Goal: Information Seeking & Learning: Learn about a topic

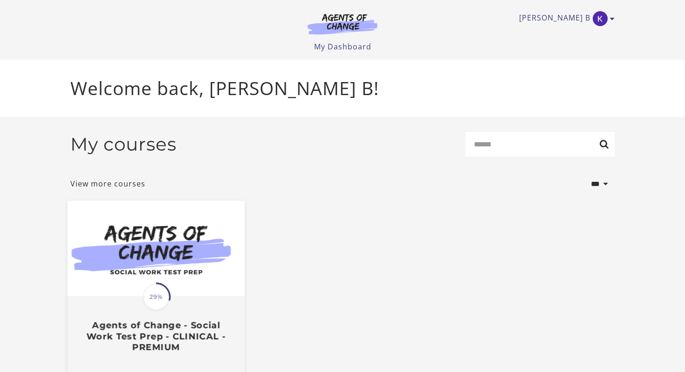
click at [148, 241] on img at bounding box center [156, 249] width 177 height 96
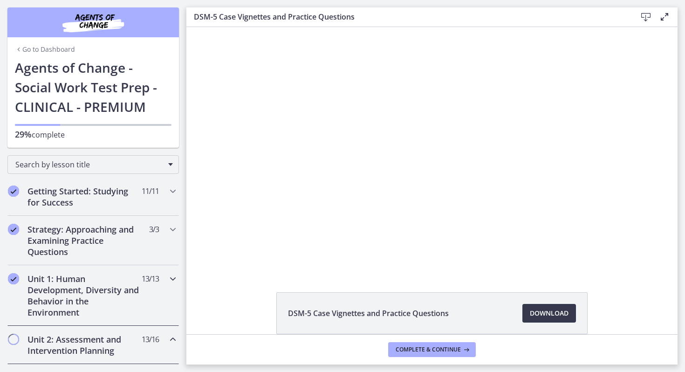
click at [175, 278] on icon "Chapters" at bounding box center [172, 278] width 11 height 11
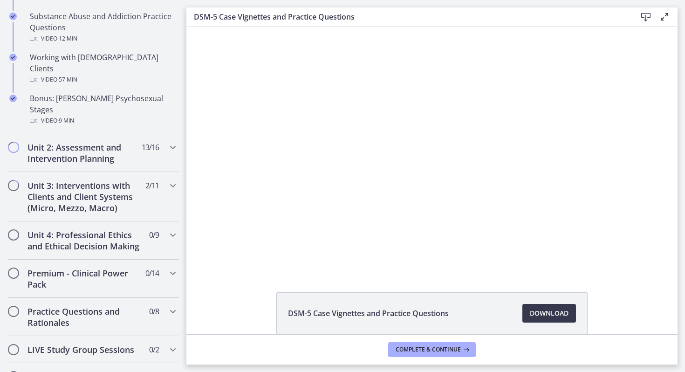
scroll to position [666, 0]
click at [166, 133] on div "Unit 2: Assessment and Intervention Planning 13 / 16 Completed" at bounding box center [92, 152] width 171 height 38
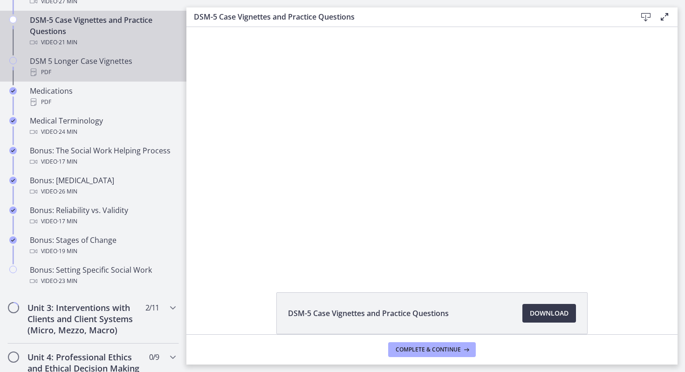
click at [11, 60] on icon "Chapters" at bounding box center [12, 60] width 7 height 7
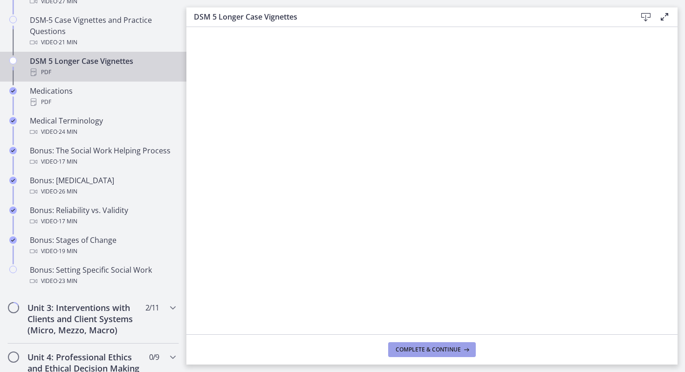
click at [409, 348] on span "Complete & continue" at bounding box center [428, 349] width 65 height 7
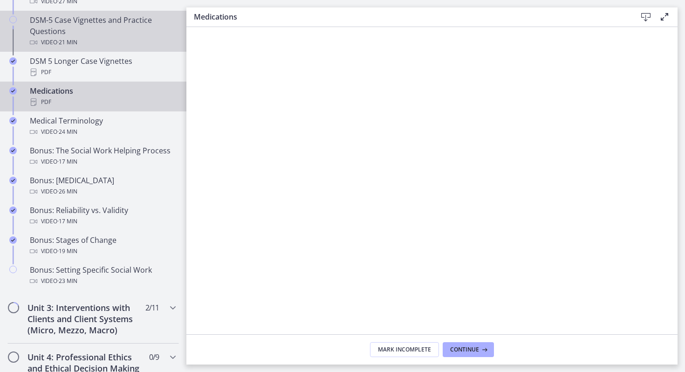
click at [13, 19] on icon "Chapters" at bounding box center [12, 19] width 7 height 7
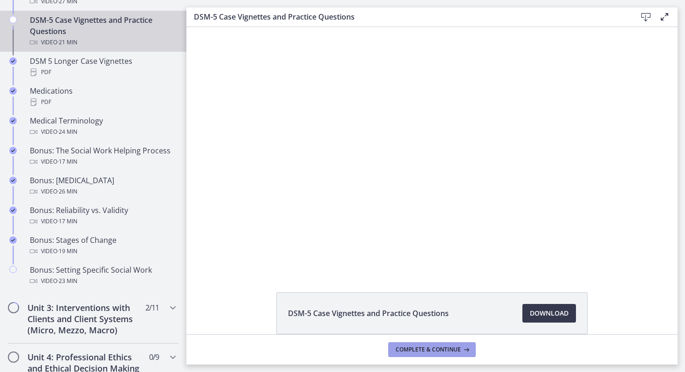
click at [403, 344] on button "Complete & continue" at bounding box center [432, 349] width 88 height 15
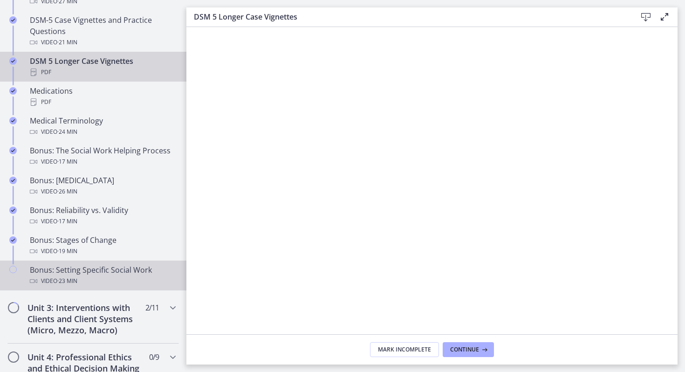
click at [20, 268] on link "Bonus: Setting Specific Social Work Video · 23 min" at bounding box center [93, 275] width 186 height 30
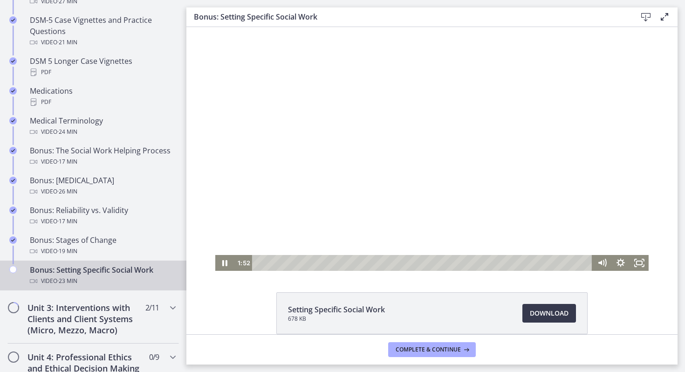
click at [285, 264] on div "Playbar" at bounding box center [423, 263] width 329 height 16
click at [322, 245] on div at bounding box center [431, 149] width 433 height 244
click at [338, 205] on div at bounding box center [431, 149] width 433 height 244
click at [384, 241] on div at bounding box center [431, 149] width 433 height 244
click at [374, 252] on div at bounding box center [431, 149] width 433 height 244
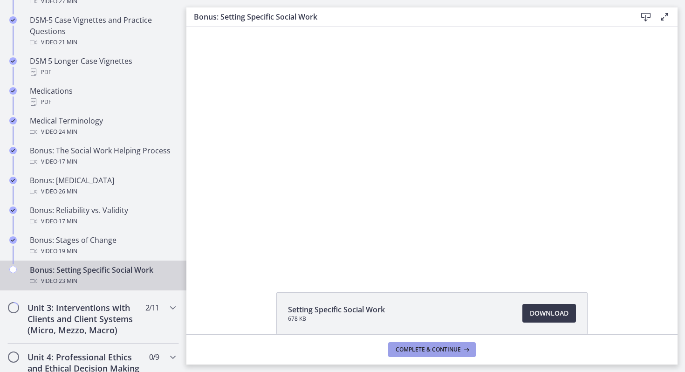
click at [423, 349] on span "Complete & continue" at bounding box center [428, 349] width 65 height 7
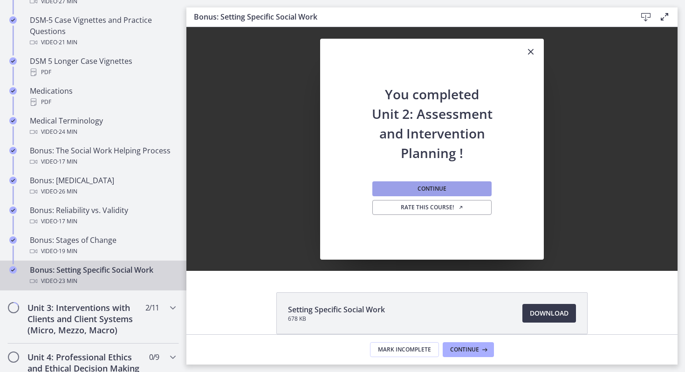
click at [434, 192] on button "Continue" at bounding box center [431, 188] width 119 height 15
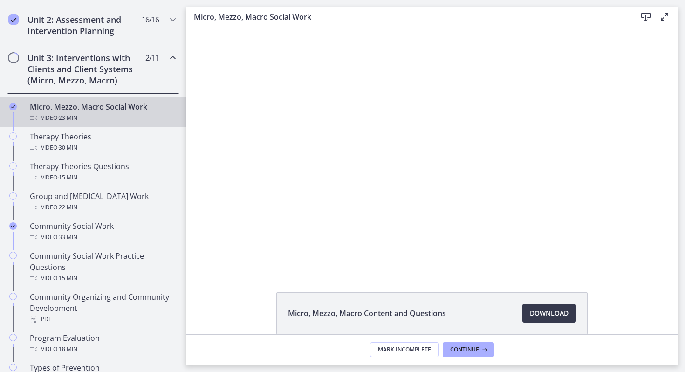
scroll to position [287, 0]
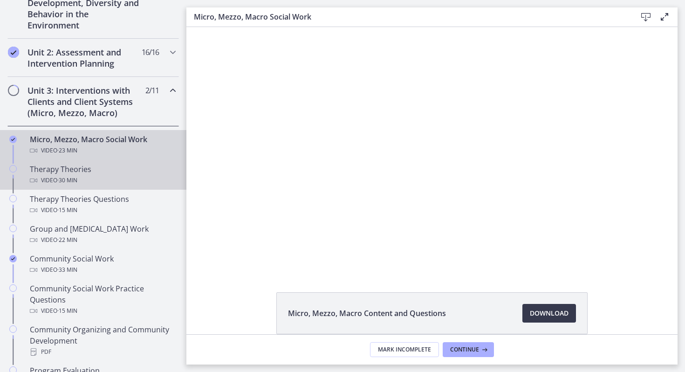
click at [131, 166] on div "Therapy Theories Video · 30 min" at bounding box center [102, 175] width 145 height 22
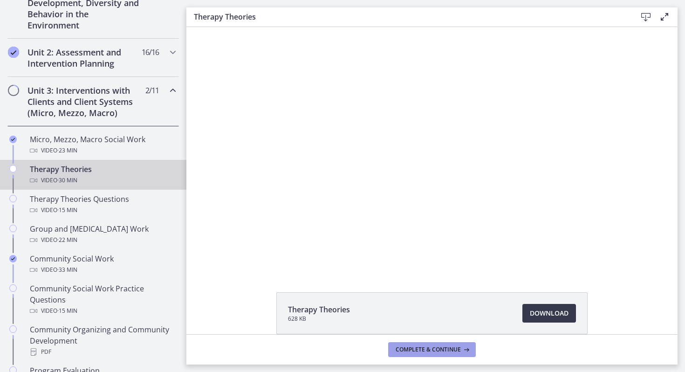
click at [432, 348] on span "Complete & continue" at bounding box center [428, 349] width 65 height 7
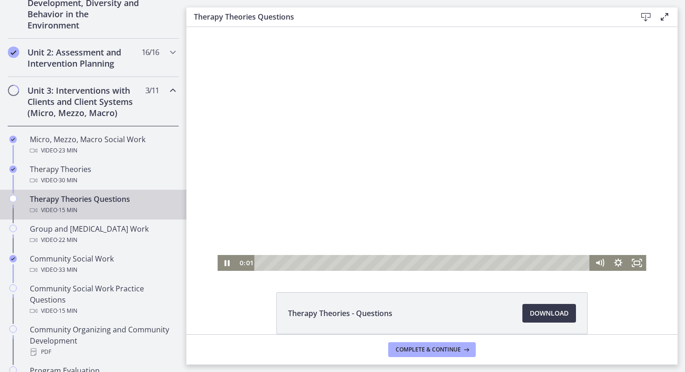
click at [404, 211] on div at bounding box center [432, 149] width 429 height 244
click at [633, 263] on icon "Fullscreen" at bounding box center [637, 263] width 19 height 16
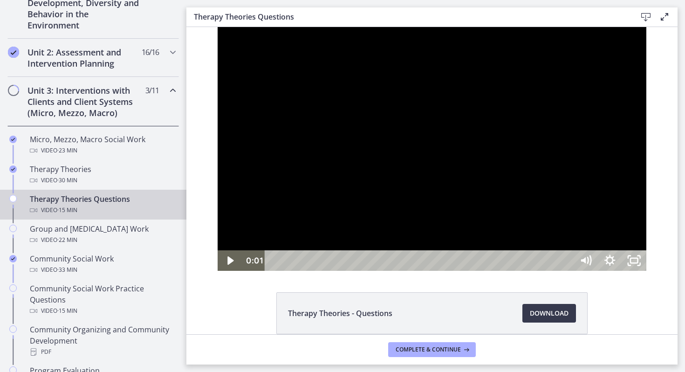
scroll to position [244, 0]
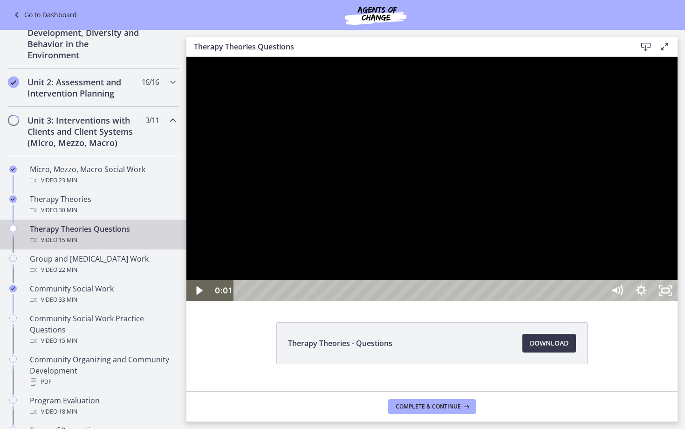
click at [650, 300] on div at bounding box center [431, 179] width 491 height 244
click at [531, 300] on div at bounding box center [431, 179] width 491 height 244
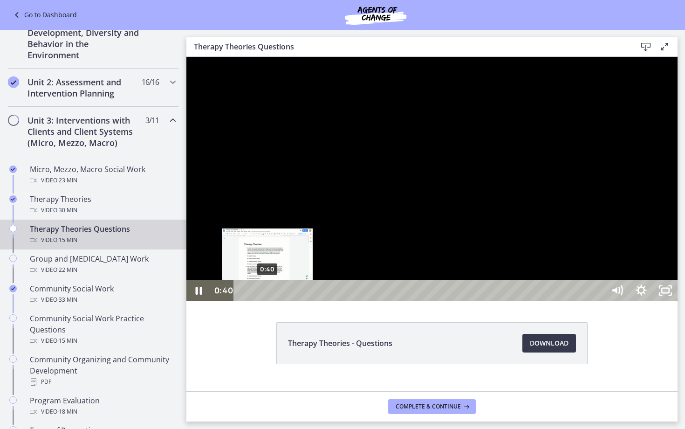
click at [267, 300] on div "0:40" at bounding box center [421, 290] width 356 height 20
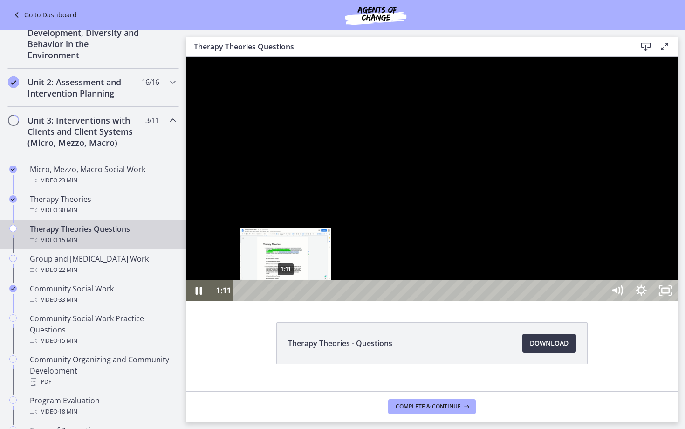
click at [286, 300] on div "1:11" at bounding box center [421, 290] width 356 height 20
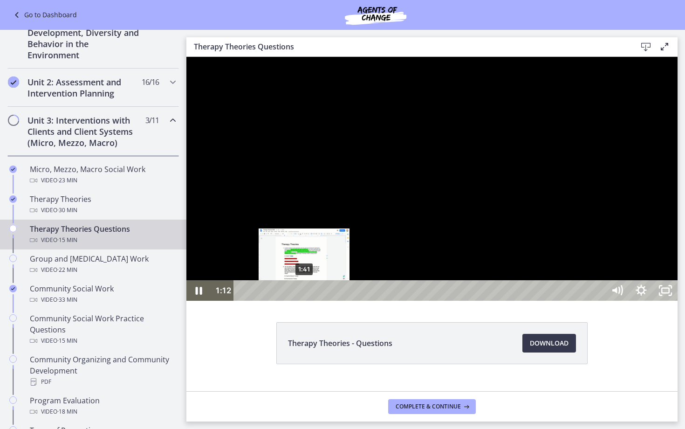
click at [305, 300] on div "1:41" at bounding box center [421, 290] width 356 height 20
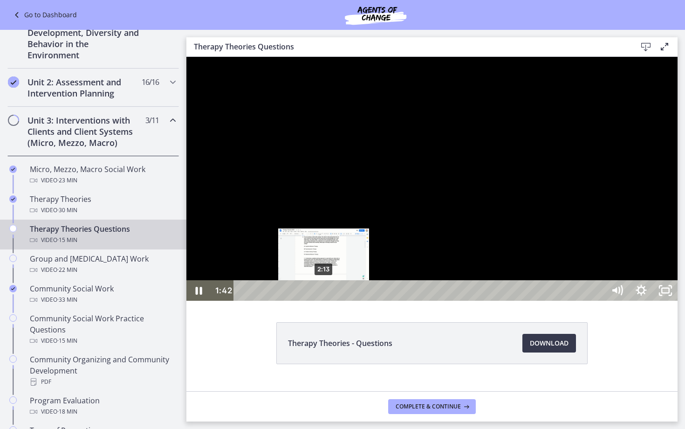
click at [324, 300] on div "2:13" at bounding box center [421, 290] width 356 height 20
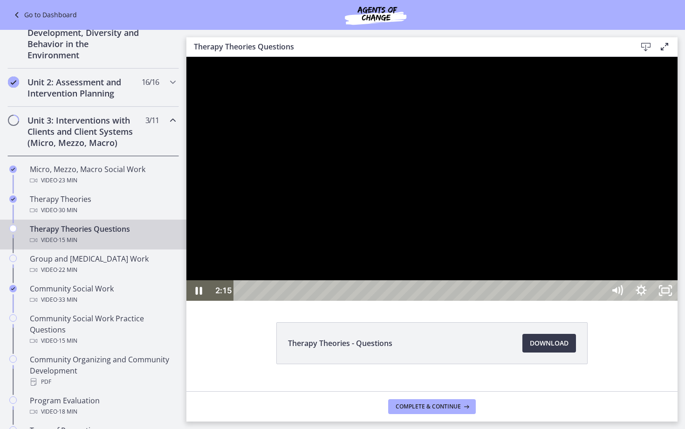
click at [386, 300] on div at bounding box center [431, 179] width 491 height 244
click at [514, 300] on div at bounding box center [431, 179] width 491 height 244
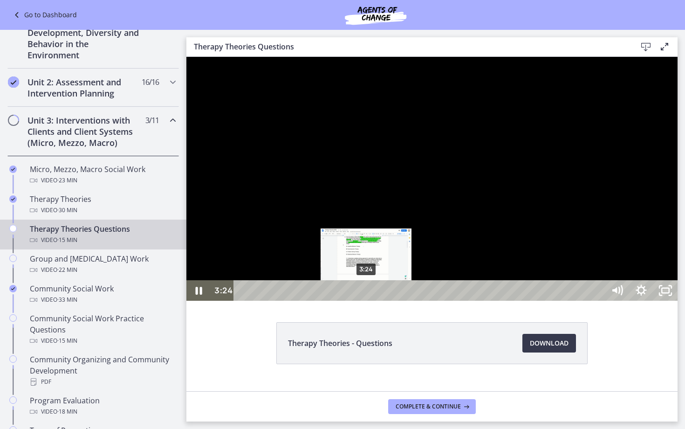
click at [367, 300] on div "3:24" at bounding box center [421, 290] width 356 height 20
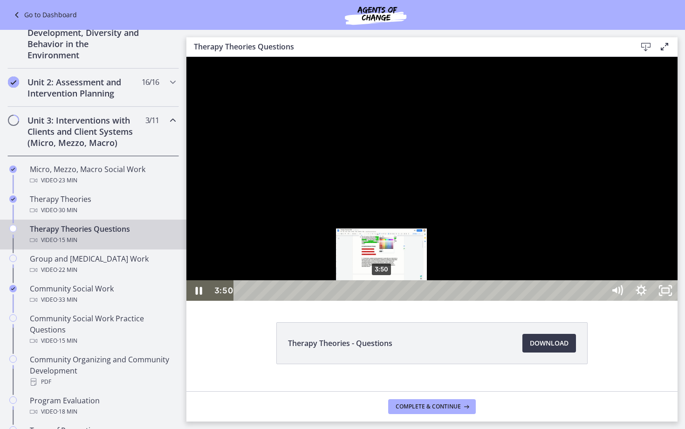
click at [382, 300] on div "3:50" at bounding box center [421, 290] width 356 height 20
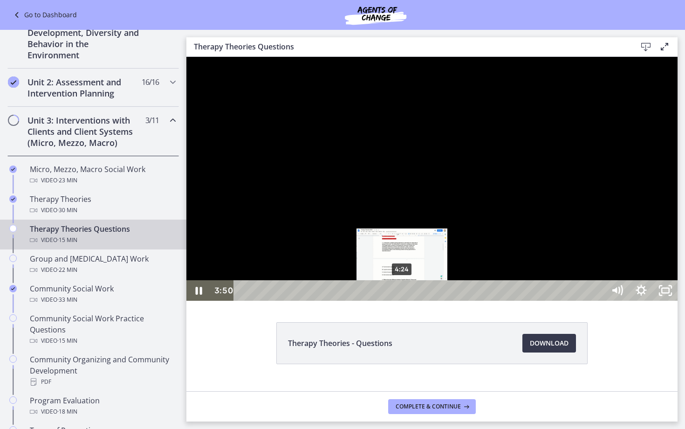
click at [403, 300] on div "4:24" at bounding box center [421, 290] width 356 height 20
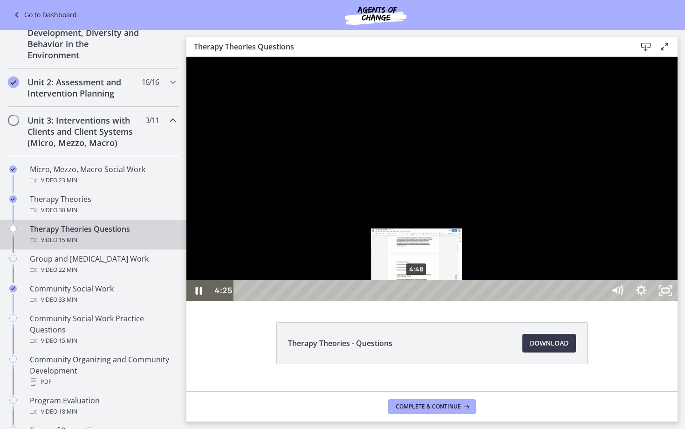
click at [419, 300] on div "4:48" at bounding box center [421, 290] width 356 height 20
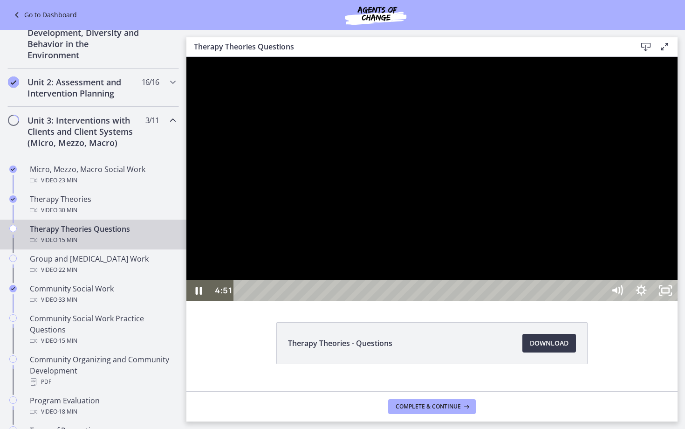
click at [369, 300] on div at bounding box center [431, 179] width 491 height 244
click at [428, 300] on div at bounding box center [431, 179] width 491 height 244
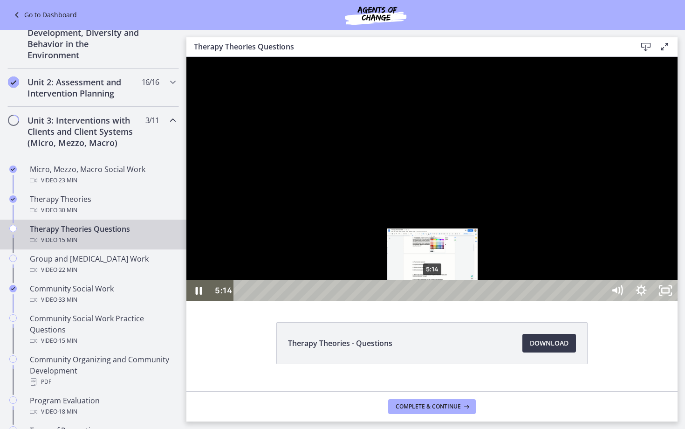
click at [433, 300] on div "5:14" at bounding box center [421, 290] width 356 height 20
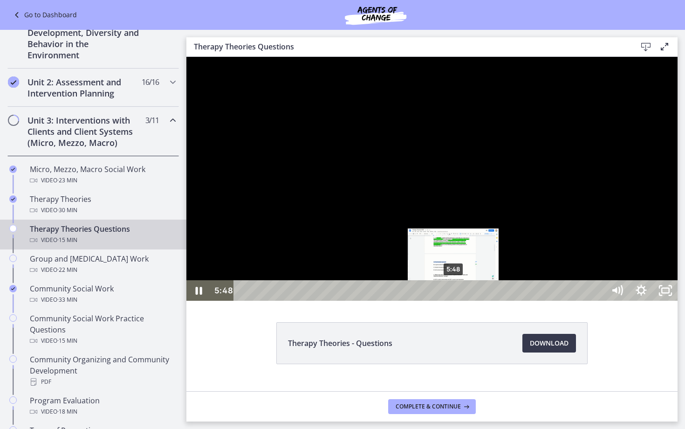
click at [454, 300] on div "5:48" at bounding box center [421, 290] width 356 height 20
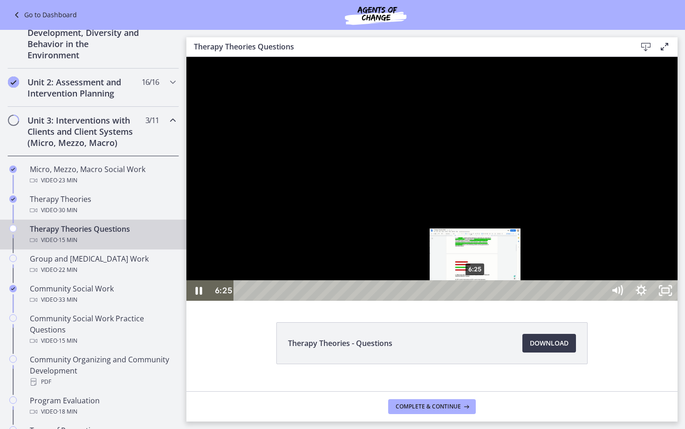
click at [476, 300] on div "6:25" at bounding box center [421, 290] width 356 height 20
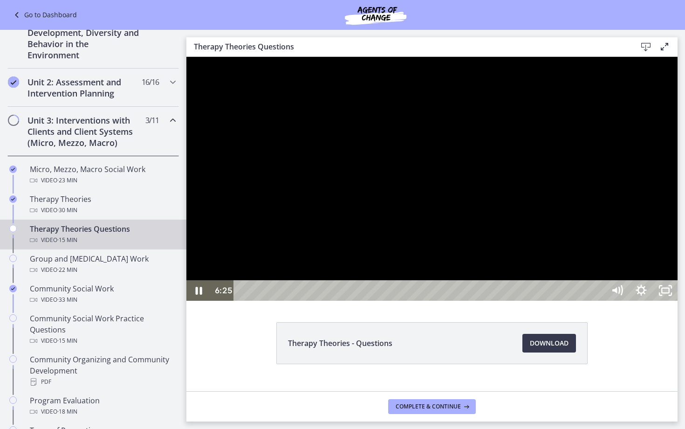
click at [512, 300] on div at bounding box center [431, 179] width 491 height 244
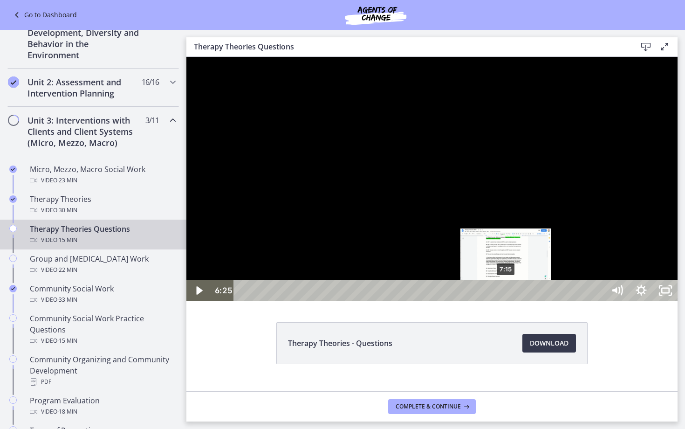
click at [506, 300] on div "7:15" at bounding box center [421, 290] width 356 height 20
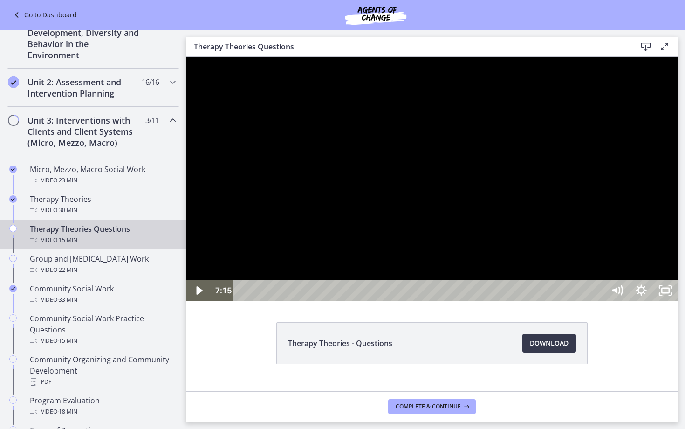
click at [539, 300] on div at bounding box center [431, 179] width 491 height 244
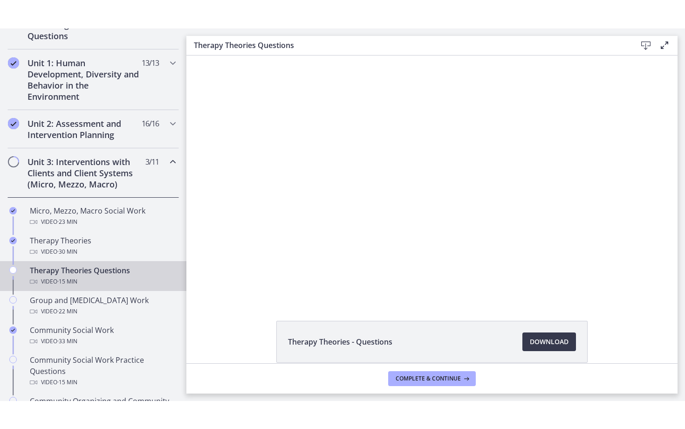
scroll to position [287, 0]
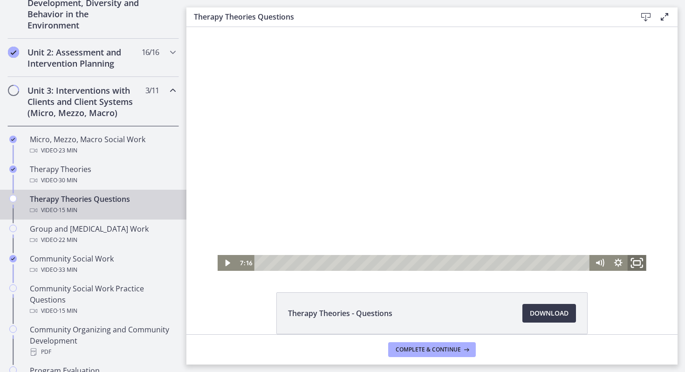
click at [640, 261] on icon "Fullscreen" at bounding box center [637, 262] width 22 height 19
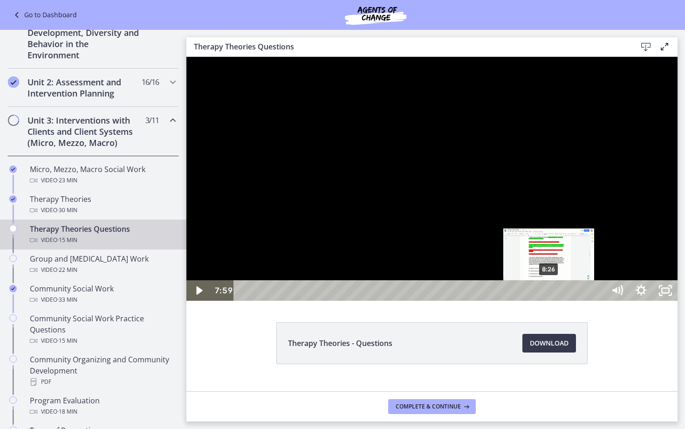
click at [550, 300] on div "8:26" at bounding box center [421, 290] width 356 height 20
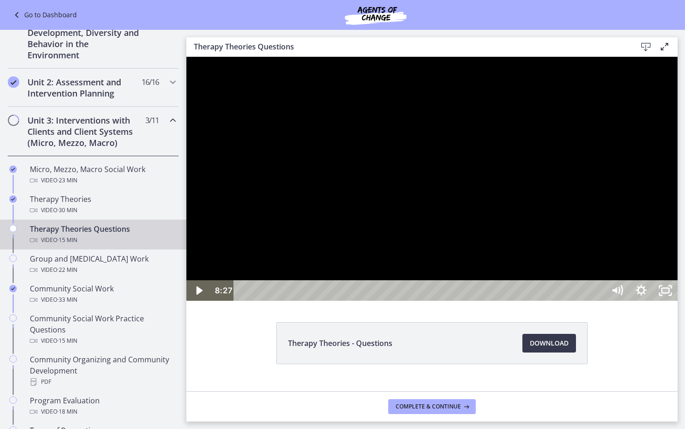
click at [550, 300] on div at bounding box center [431, 179] width 491 height 244
click at [482, 300] on div at bounding box center [431, 179] width 491 height 244
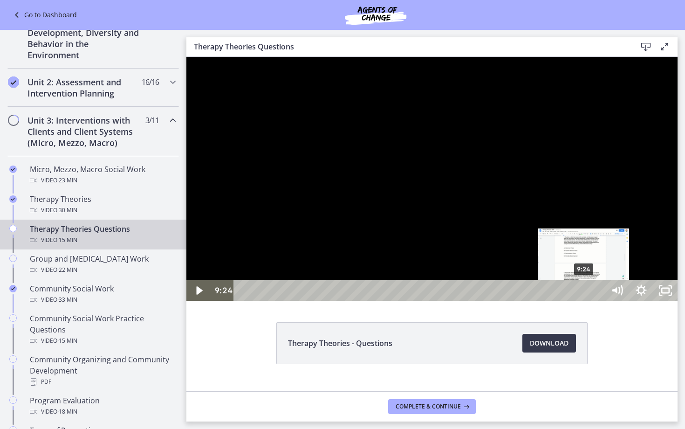
click at [584, 300] on div "9:24" at bounding box center [421, 290] width 356 height 20
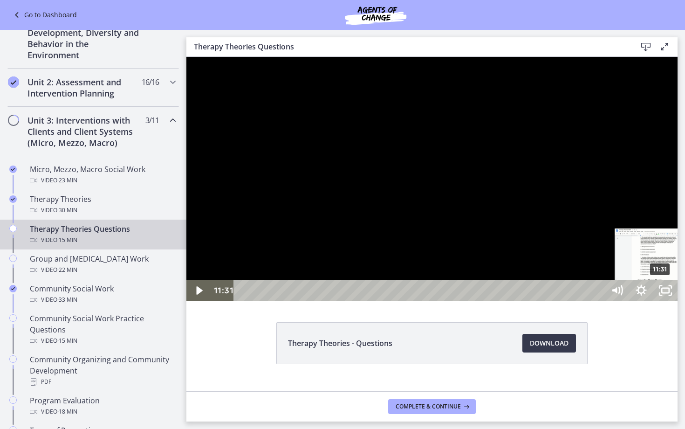
click at [599, 300] on div "11:31" at bounding box center [421, 290] width 356 height 20
click at [599, 300] on div "12:03" at bounding box center [421, 290] width 356 height 20
click at [599, 300] on div "12:37" at bounding box center [421, 290] width 356 height 20
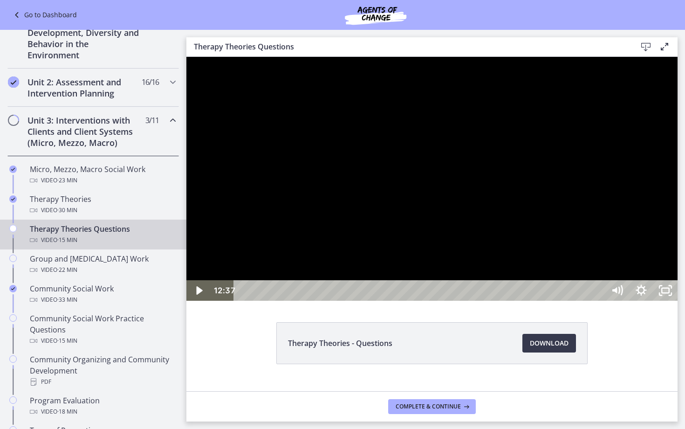
click at [670, 300] on div at bounding box center [431, 179] width 491 height 244
click at [599, 300] on div "12:59" at bounding box center [421, 290] width 356 height 20
click at [599, 300] on div "13:30" at bounding box center [421, 290] width 356 height 20
click at [651, 300] on div at bounding box center [431, 179] width 491 height 244
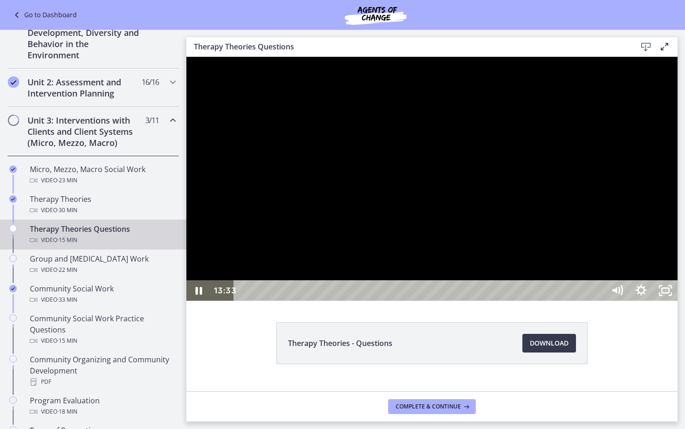
click at [651, 300] on div at bounding box center [431, 179] width 491 height 244
click at [599, 300] on div "13:58" at bounding box center [421, 290] width 356 height 20
click at [599, 300] on div "14:10" at bounding box center [421, 290] width 356 height 20
click at [599, 300] on div "14:35" at bounding box center [421, 290] width 356 height 20
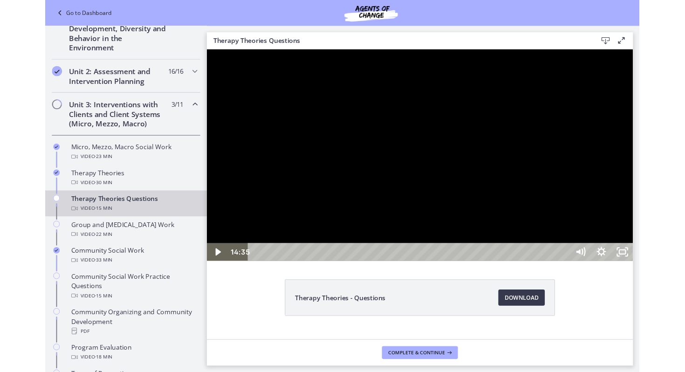
scroll to position [287, 0]
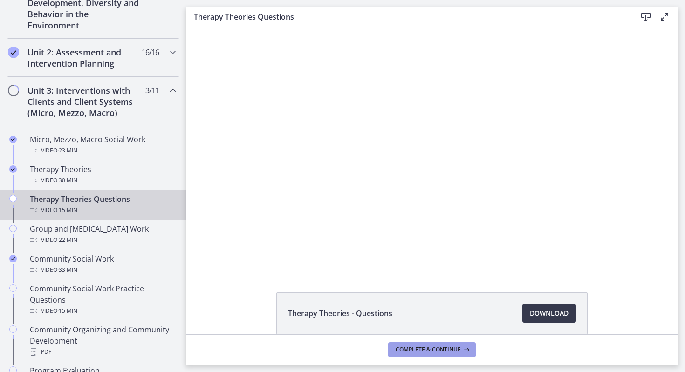
click at [440, 344] on button "Complete & continue" at bounding box center [432, 349] width 88 height 15
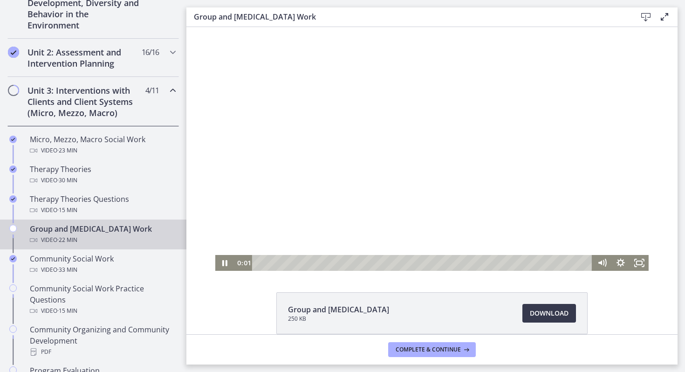
click at [380, 223] on div at bounding box center [431, 149] width 433 height 244
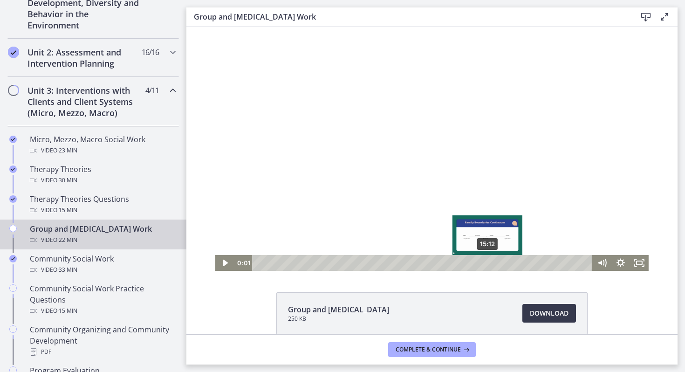
click at [488, 262] on div "15:12" at bounding box center [423, 263] width 329 height 16
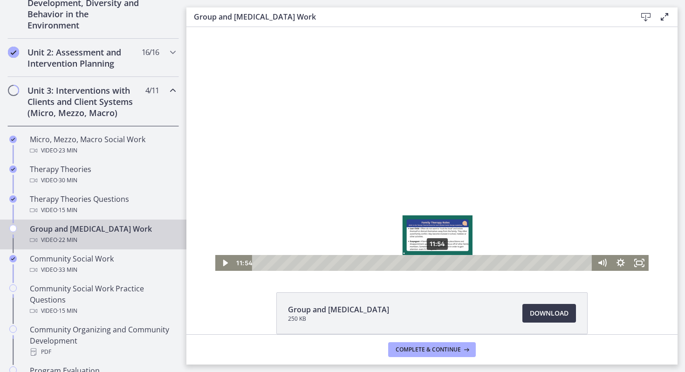
click at [438, 259] on div "11:54" at bounding box center [423, 263] width 329 height 16
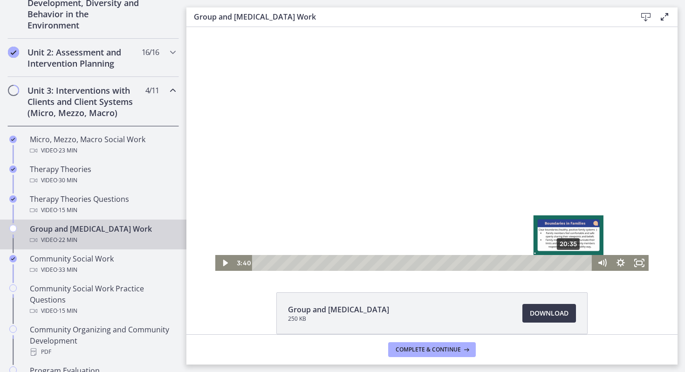
drag, startPoint x: 488, startPoint y: 262, endPoint x: 561, endPoint y: 260, distance: 73.2
click at [561, 260] on div "20:35" at bounding box center [423, 263] width 329 height 16
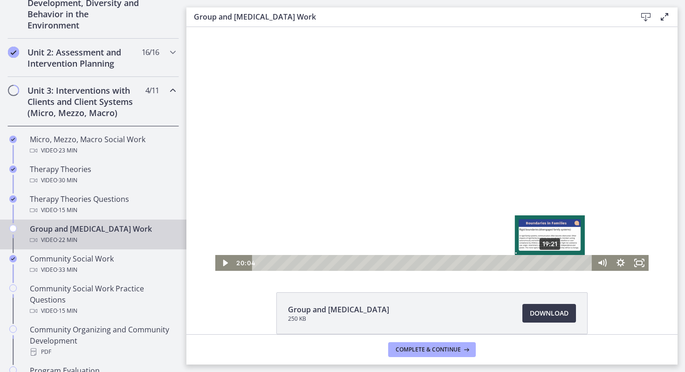
click at [548, 260] on div "19:21" at bounding box center [423, 263] width 329 height 16
click at [527, 262] on div "18:22" at bounding box center [423, 263] width 329 height 16
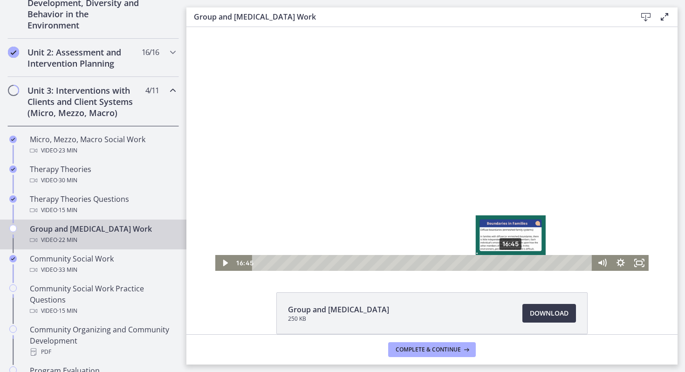
click at [511, 263] on div "16:45" at bounding box center [423, 263] width 329 height 16
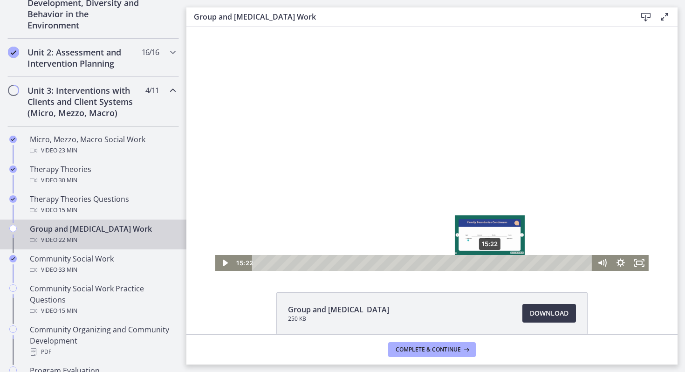
click at [490, 262] on div "15:22" at bounding box center [423, 263] width 329 height 16
click at [503, 261] on div "16:12" at bounding box center [423, 263] width 329 height 16
click at [504, 262] on div "16:15" at bounding box center [423, 263] width 329 height 16
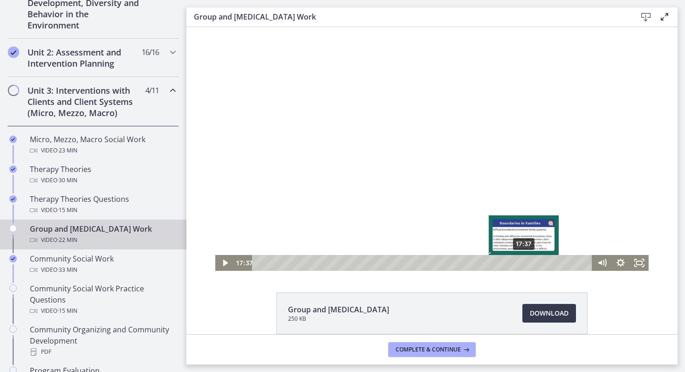
click at [524, 261] on div "17:37" at bounding box center [423, 263] width 329 height 16
click at [533, 261] on div "18:12" at bounding box center [423, 263] width 329 height 16
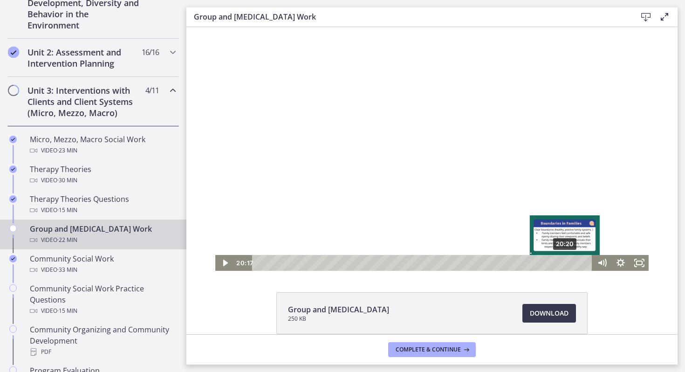
click at [572, 260] on div "20:20" at bounding box center [423, 263] width 329 height 16
click at [582, 261] on div "21:27" at bounding box center [423, 263] width 329 height 16
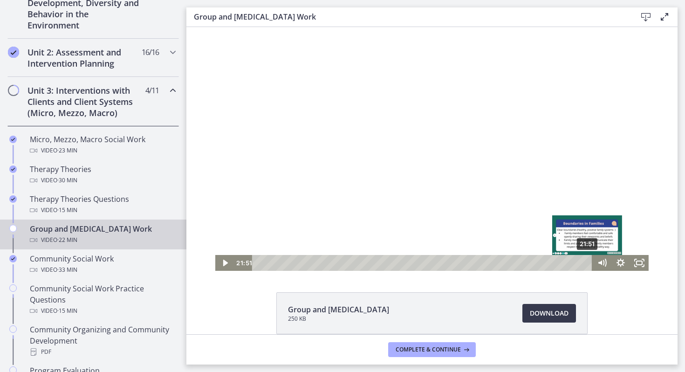
click at [588, 262] on div "21:51" at bounding box center [423, 263] width 329 height 16
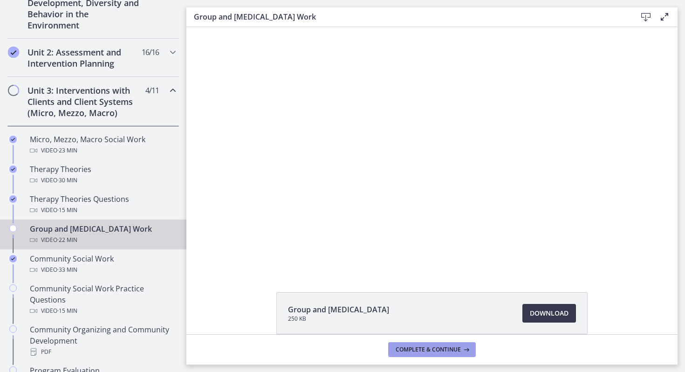
click at [412, 353] on span "Complete & continue" at bounding box center [428, 349] width 65 height 7
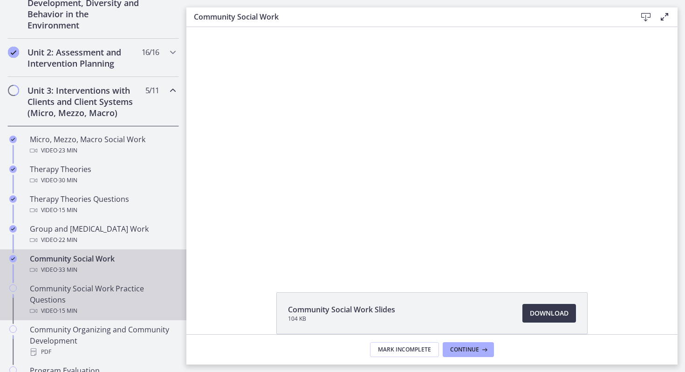
click at [121, 289] on div "Community Social Work Practice Questions Video · 15 min" at bounding box center [102, 300] width 145 height 34
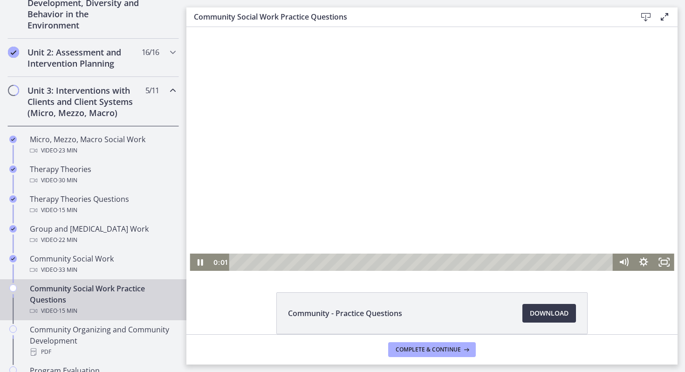
click at [338, 223] on div at bounding box center [432, 149] width 485 height 244
click at [662, 259] on icon "Fullscreen" at bounding box center [664, 262] width 24 height 20
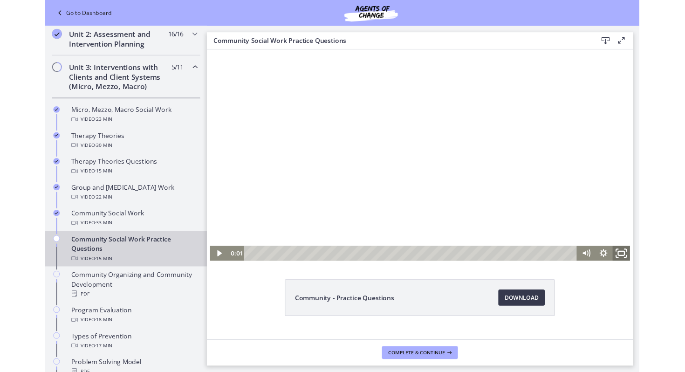
scroll to position [244, 0]
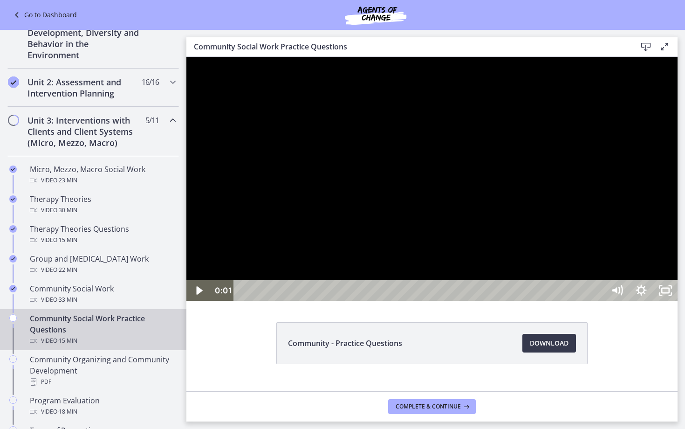
click at [533, 300] on div at bounding box center [431, 179] width 491 height 244
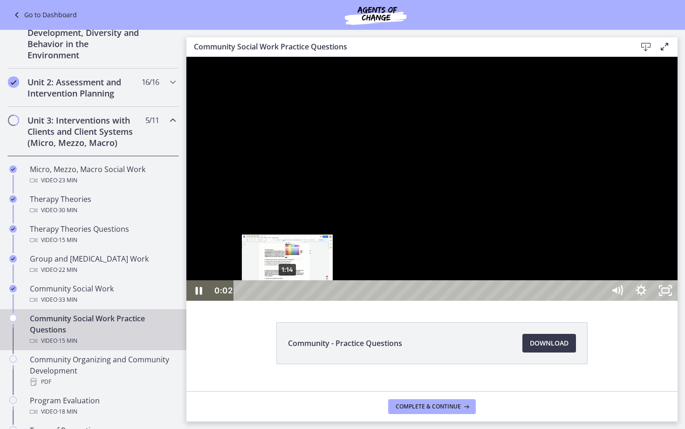
click at [280, 300] on div "1:14" at bounding box center [421, 290] width 356 height 20
click at [291, 300] on div "1:06" at bounding box center [421, 290] width 356 height 20
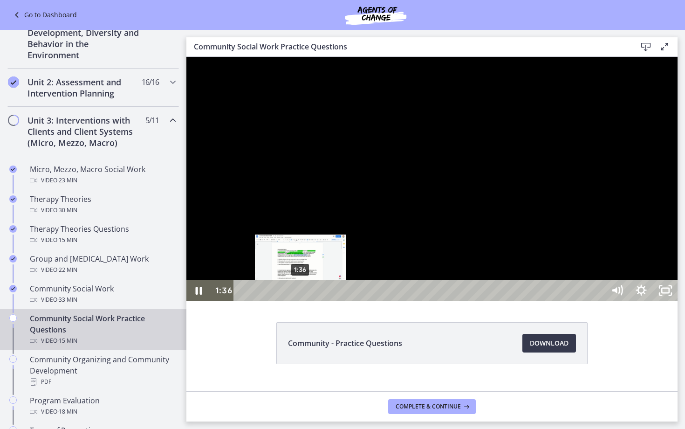
click at [300, 300] on div "1:36" at bounding box center [421, 290] width 356 height 20
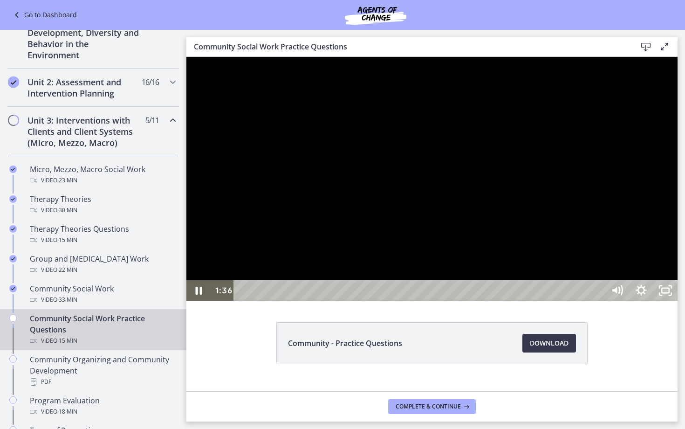
click at [367, 300] on div at bounding box center [431, 179] width 491 height 244
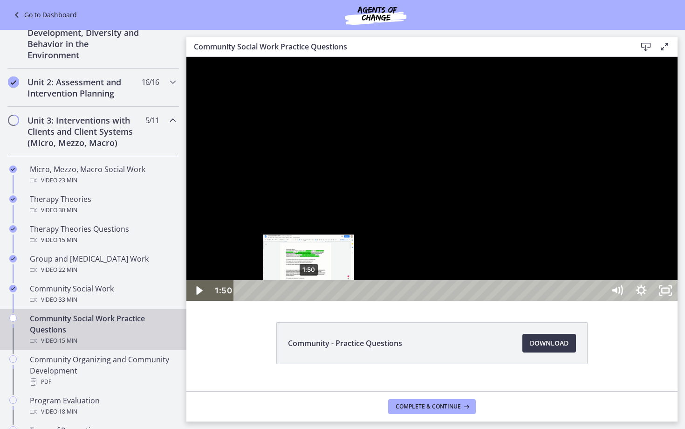
click at [309, 300] on div "1:50" at bounding box center [421, 290] width 356 height 20
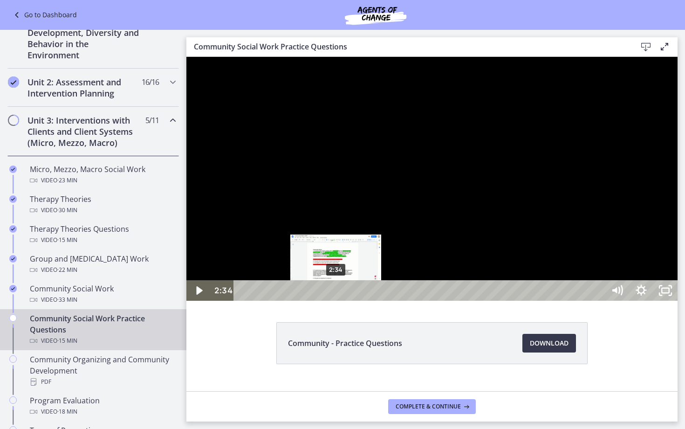
click at [336, 300] on div "2:34" at bounding box center [421, 290] width 356 height 20
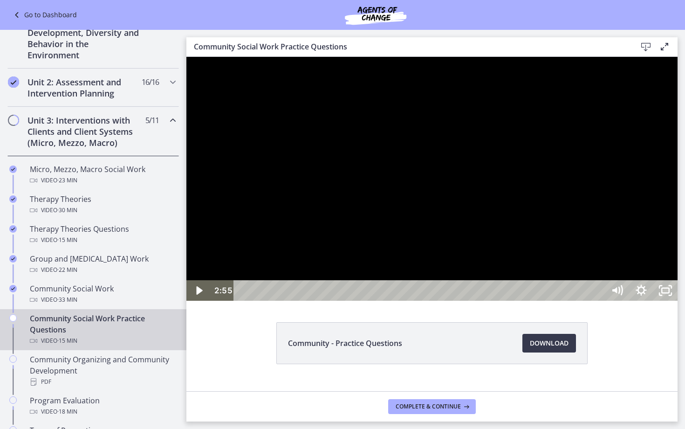
click at [387, 300] on div at bounding box center [431, 179] width 491 height 244
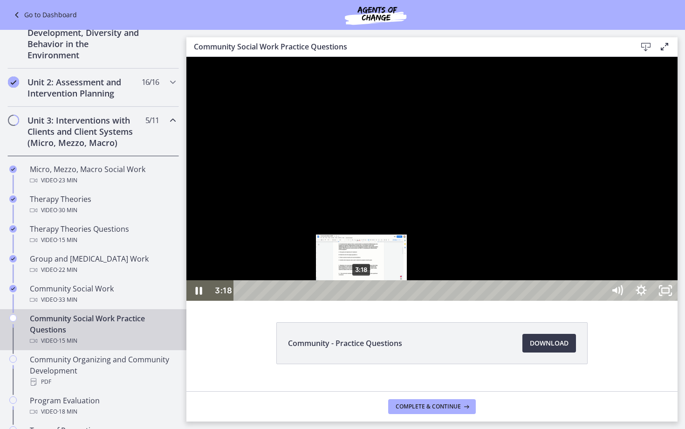
click at [362, 300] on div "3:18" at bounding box center [421, 290] width 356 height 20
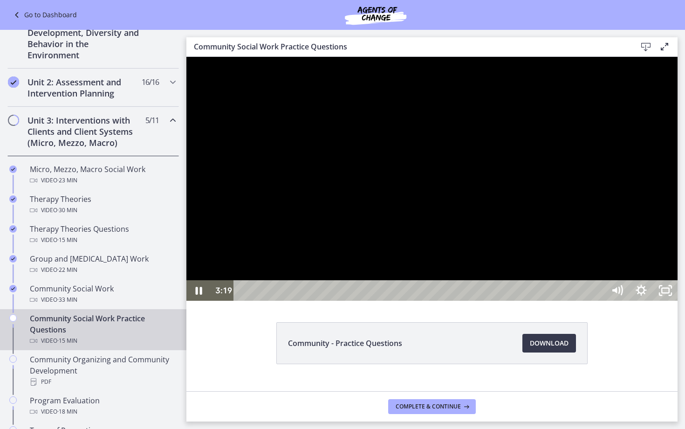
click at [439, 300] on div at bounding box center [431, 179] width 491 height 244
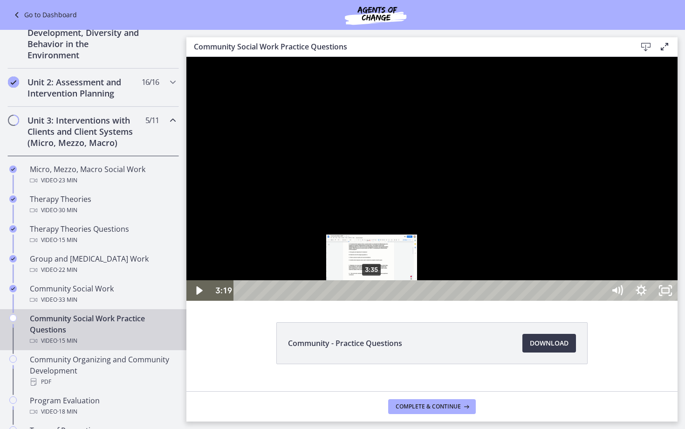
click at [377, 300] on div "3:35" at bounding box center [421, 290] width 356 height 20
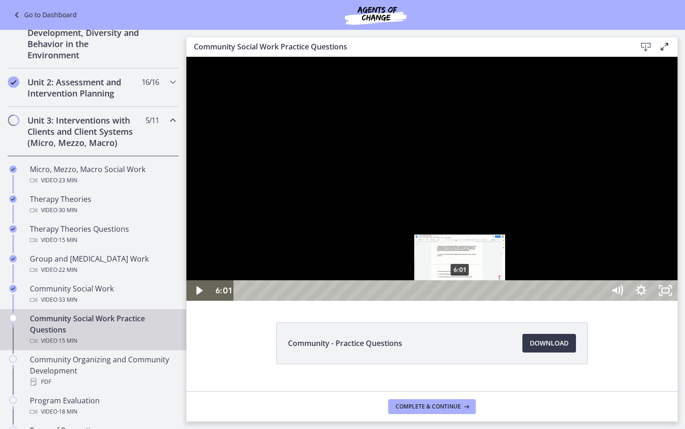
click at [460, 300] on div "6:01" at bounding box center [421, 290] width 356 height 20
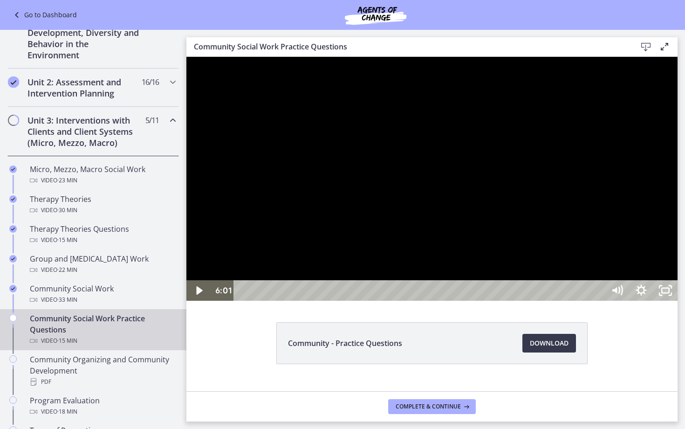
click at [505, 300] on div at bounding box center [431, 179] width 491 height 244
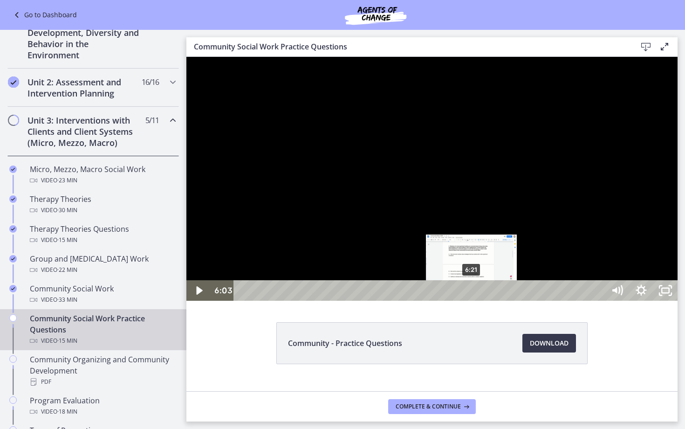
click at [472, 300] on div "6:21" at bounding box center [421, 290] width 356 height 20
click at [485, 300] on div "6:43" at bounding box center [421, 290] width 356 height 20
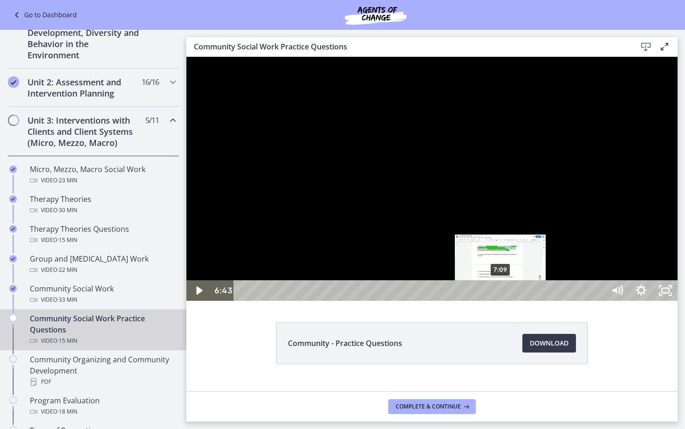
click at [506, 300] on div "7:09" at bounding box center [421, 290] width 356 height 20
click at [512, 300] on div "7:20" at bounding box center [421, 290] width 356 height 20
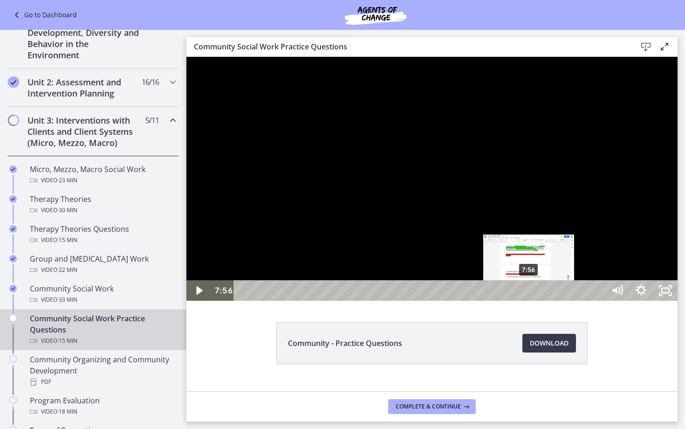
click at [529, 300] on div "7:56" at bounding box center [421, 290] width 356 height 20
click at [535, 300] on div "8:06" at bounding box center [421, 290] width 356 height 20
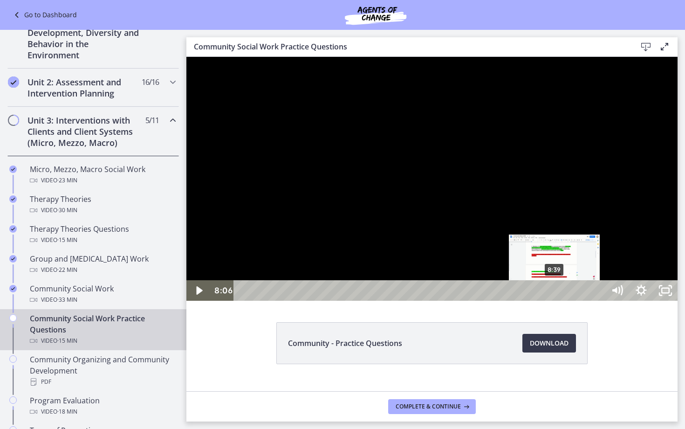
click at [555, 300] on div "8:39" at bounding box center [421, 290] width 356 height 20
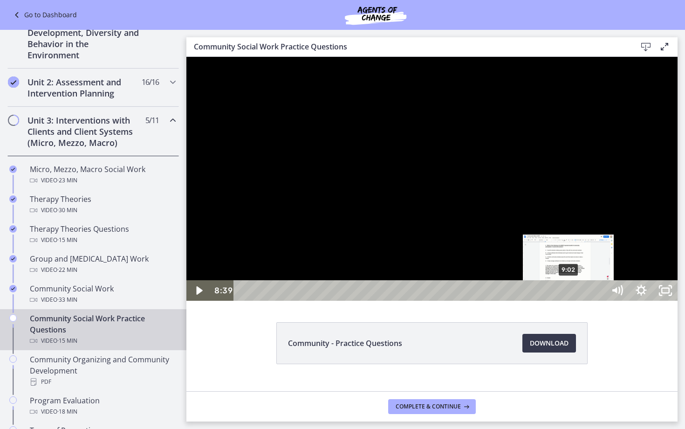
click at [569, 300] on div "9:02" at bounding box center [421, 290] width 356 height 20
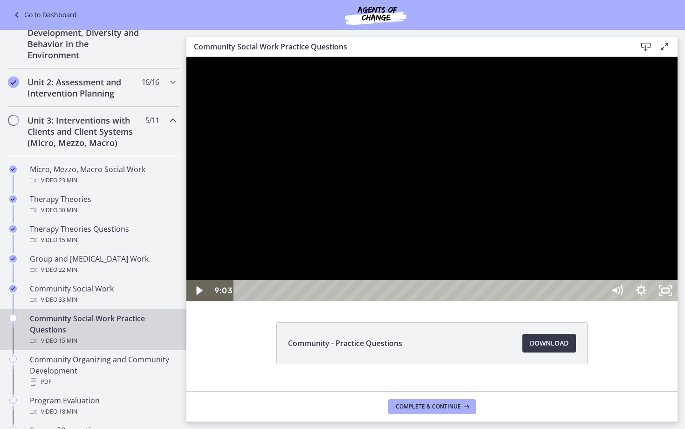
click at [607, 300] on div at bounding box center [431, 179] width 491 height 244
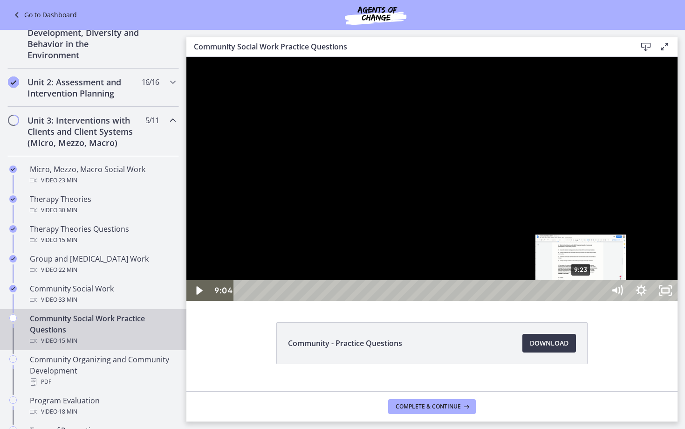
click at [582, 300] on div "9:23" at bounding box center [421, 290] width 356 height 20
click at [597, 300] on div "9:45" at bounding box center [421, 290] width 356 height 20
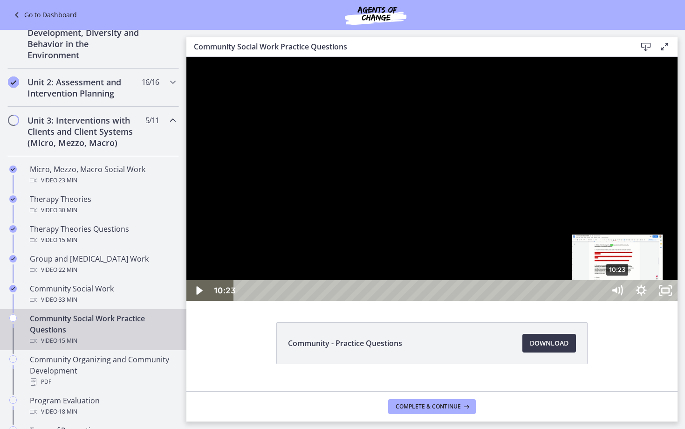
click at [599, 300] on div "10:23" at bounding box center [421, 290] width 356 height 20
click at [599, 300] on div "10:33" at bounding box center [421, 290] width 356 height 20
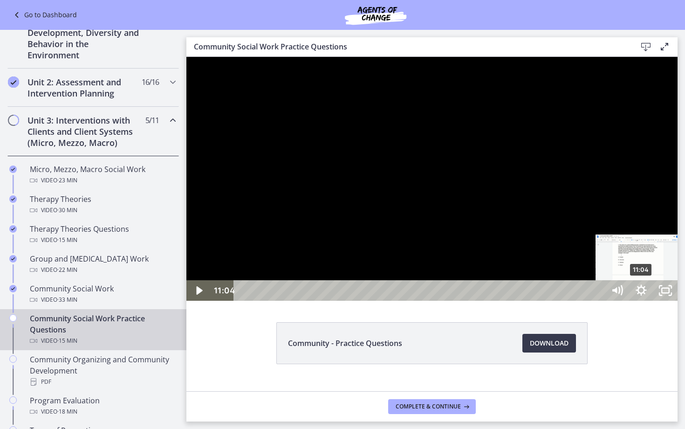
click at [599, 300] on div "11:04" at bounding box center [421, 290] width 356 height 20
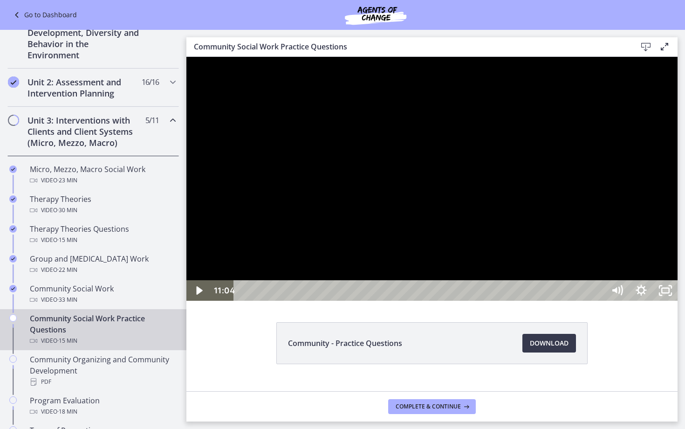
click at [593, 300] on div at bounding box center [431, 179] width 491 height 244
click at [599, 300] on div "12:18" at bounding box center [421, 290] width 356 height 20
click at [599, 300] on div "12:26" at bounding box center [421, 290] width 356 height 20
click at [599, 300] on div "13:21" at bounding box center [421, 290] width 356 height 20
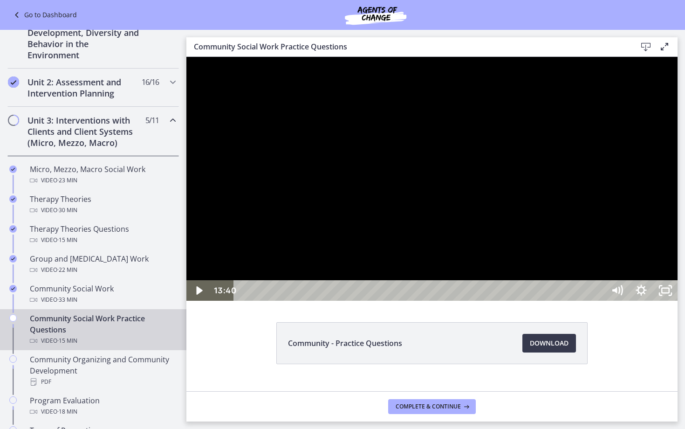
click at [599, 300] on div "14:14" at bounding box center [421, 290] width 356 height 20
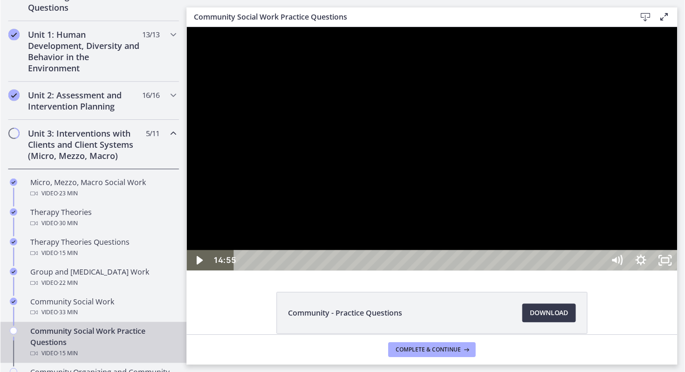
scroll to position [287, 0]
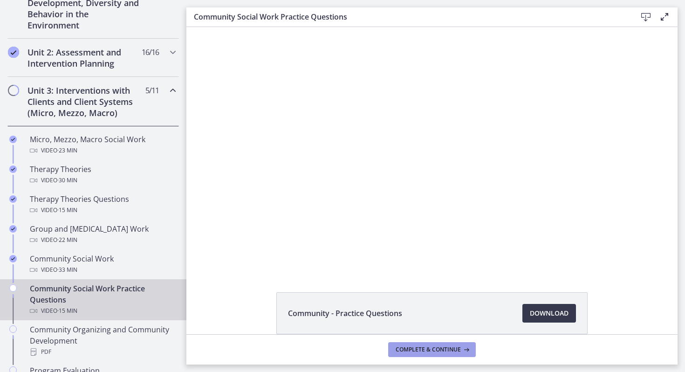
click at [416, 351] on span "Complete & continue" at bounding box center [428, 349] width 65 height 7
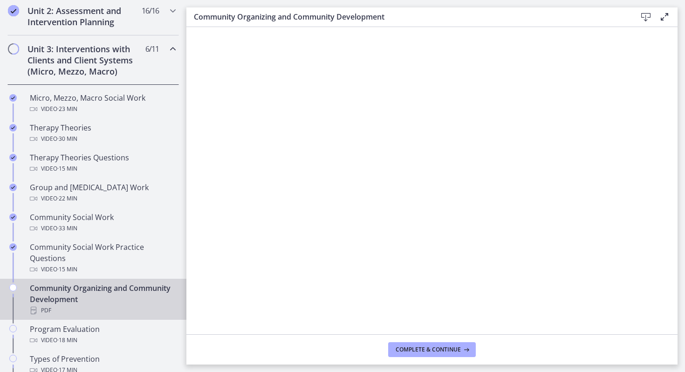
scroll to position [328, 0]
click at [446, 347] on span "Complete & continue" at bounding box center [428, 349] width 65 height 7
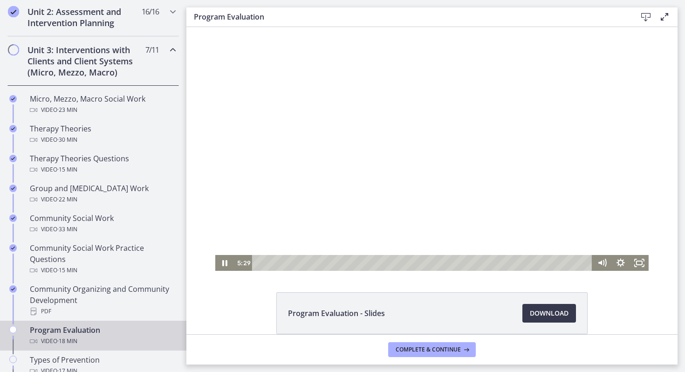
click at [426, 215] on div at bounding box center [431, 149] width 433 height 244
click at [473, 221] on div at bounding box center [431, 149] width 433 height 244
click at [367, 264] on div "6:05" at bounding box center [423, 263] width 329 height 16
click at [381, 261] on div "6:48" at bounding box center [423, 263] width 329 height 16
click at [362, 211] on div at bounding box center [431, 149] width 433 height 244
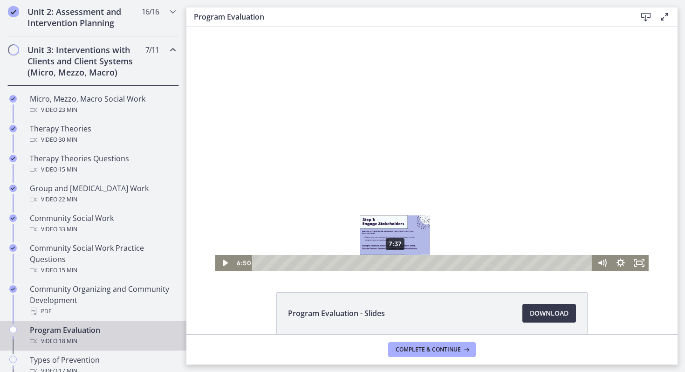
click at [395, 260] on div "7:37" at bounding box center [423, 263] width 329 height 16
click at [420, 263] on div "8:50" at bounding box center [423, 263] width 329 height 16
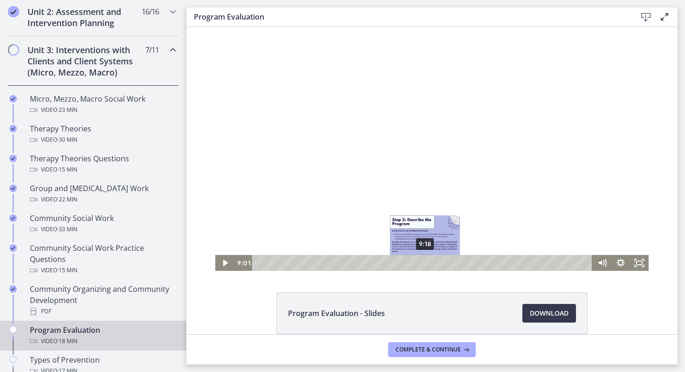
click at [442, 262] on div "9:18" at bounding box center [423, 263] width 329 height 16
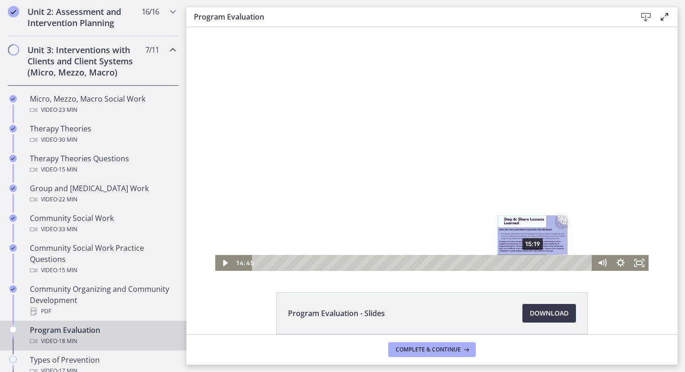
click at [539, 254] on div at bounding box center [431, 149] width 433 height 244
click at [547, 262] on div "16:03" at bounding box center [423, 263] width 329 height 16
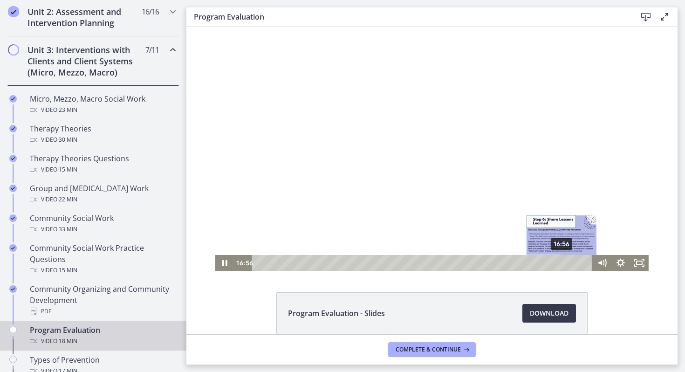
click at [562, 261] on div "16:56" at bounding box center [423, 263] width 329 height 16
click at [572, 261] on div "17:30" at bounding box center [423, 263] width 329 height 16
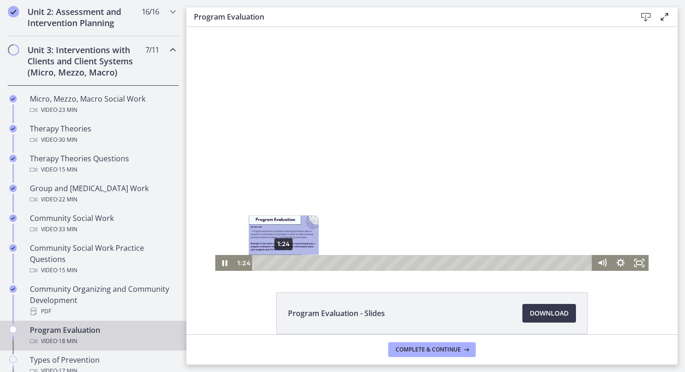
click at [284, 261] on div "1:24" at bounding box center [423, 263] width 329 height 16
click at [317, 254] on div at bounding box center [431, 149] width 433 height 244
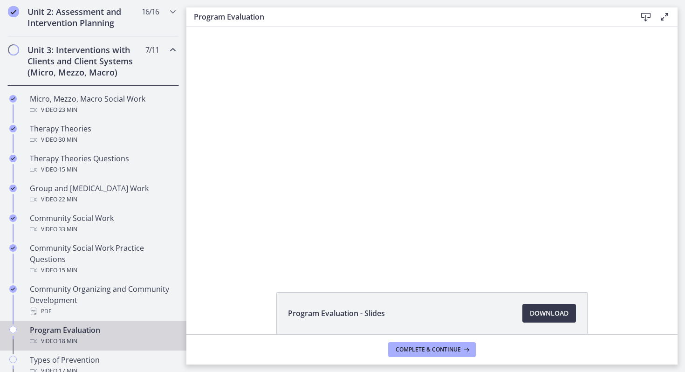
click at [405, 340] on footer "Complete & continue" at bounding box center [431, 349] width 491 height 30
click at [408, 345] on button "Complete & continue" at bounding box center [432, 349] width 88 height 15
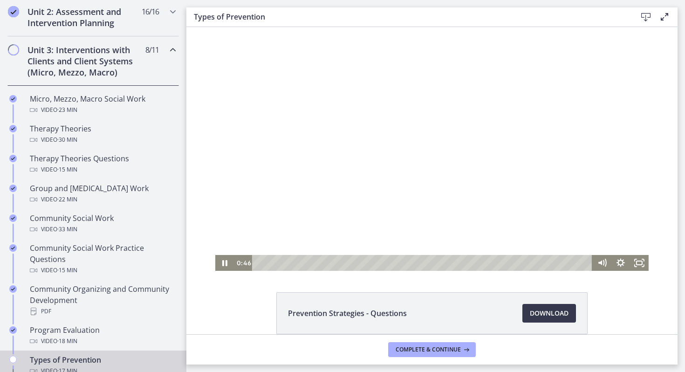
click at [344, 151] on div at bounding box center [431, 149] width 433 height 244
click at [321, 268] on div "3:15" at bounding box center [423, 263] width 329 height 16
click at [378, 209] on div at bounding box center [431, 149] width 433 height 244
click at [377, 210] on div at bounding box center [431, 149] width 433 height 244
click at [330, 263] on div "3:43" at bounding box center [423, 263] width 329 height 16
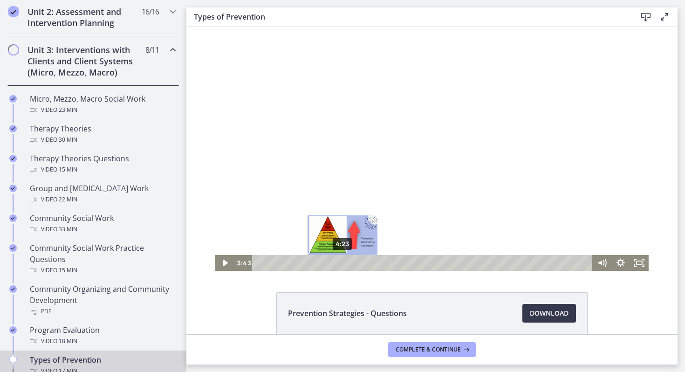
click at [342, 261] on div "4:23" at bounding box center [423, 263] width 329 height 16
click at [353, 261] on div "4:56" at bounding box center [423, 263] width 329 height 16
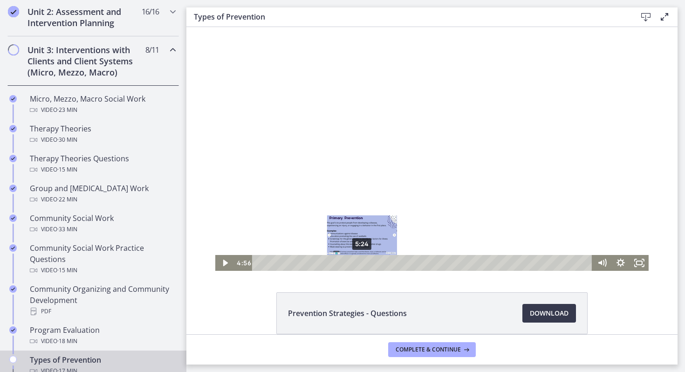
click at [362, 261] on div "5:24" at bounding box center [423, 263] width 329 height 16
click at [353, 167] on div at bounding box center [431, 149] width 433 height 244
click at [348, 185] on div at bounding box center [431, 149] width 433 height 244
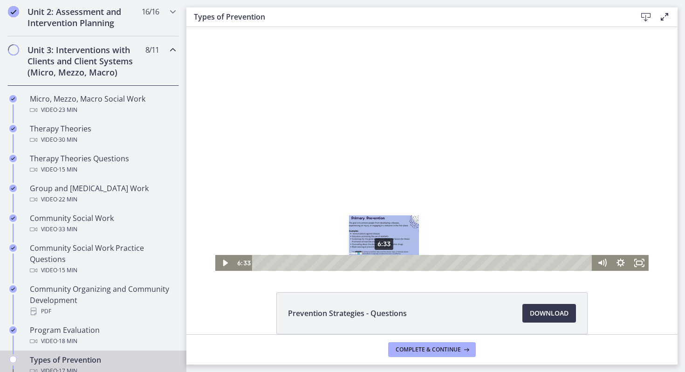
click at [384, 264] on div "6:33" at bounding box center [423, 263] width 329 height 16
click at [405, 261] on div "7:38" at bounding box center [423, 263] width 329 height 16
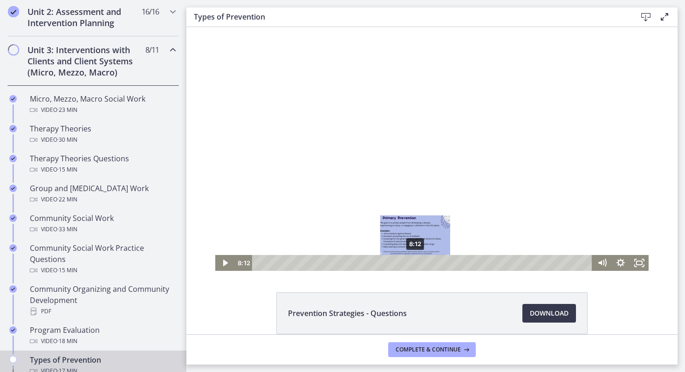
click at [416, 261] on div "8:12" at bounding box center [423, 263] width 329 height 16
click at [423, 260] on div "8:37" at bounding box center [423, 263] width 329 height 16
click at [429, 260] on div "8:54" at bounding box center [423, 263] width 329 height 16
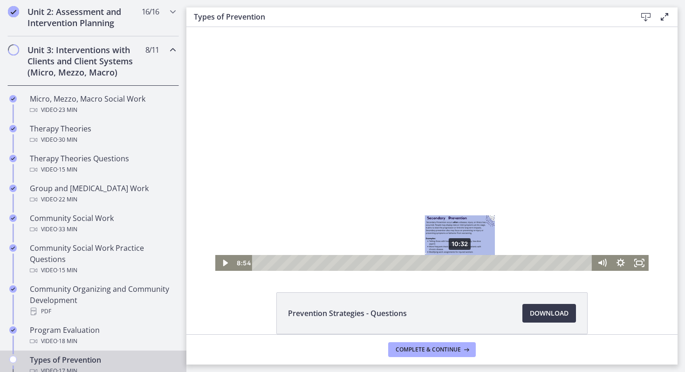
click at [460, 264] on div "10:32" at bounding box center [423, 263] width 329 height 16
click at [473, 262] on div "11:12" at bounding box center [423, 263] width 329 height 16
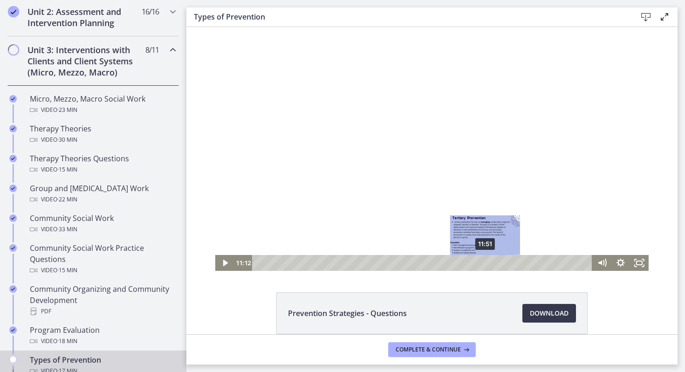
click at [488, 263] on div "11:51" at bounding box center [423, 263] width 329 height 16
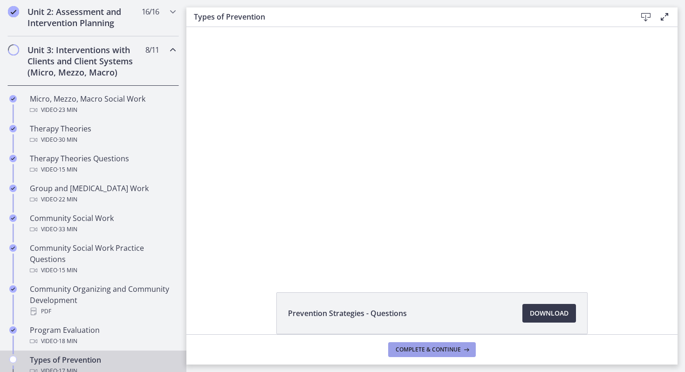
click at [438, 349] on span "Complete & continue" at bounding box center [428, 349] width 65 height 7
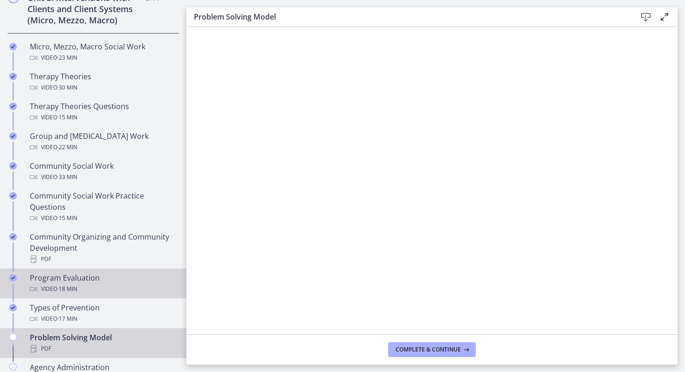
scroll to position [384, 0]
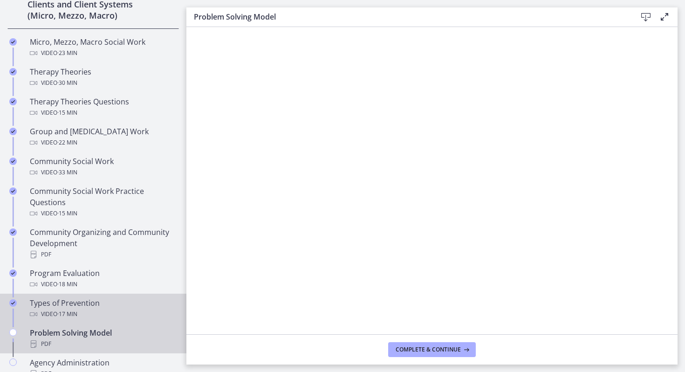
click at [121, 309] on div "Video · 17 min" at bounding box center [102, 313] width 145 height 11
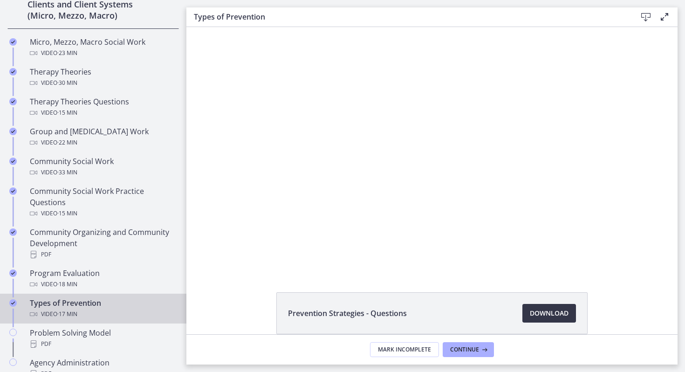
click at [553, 312] on span "Download Opens in a new window" at bounding box center [549, 312] width 39 height 11
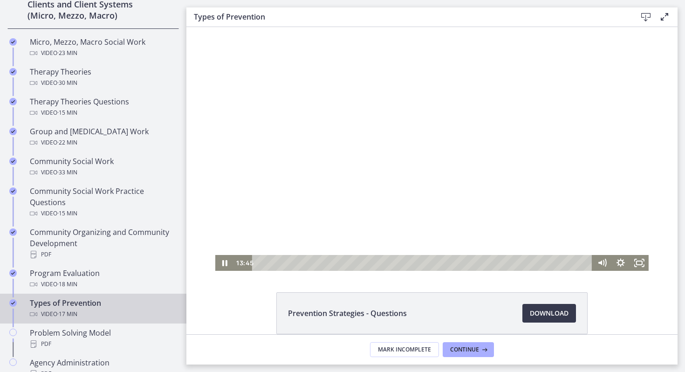
click at [296, 221] on div at bounding box center [431, 149] width 433 height 244
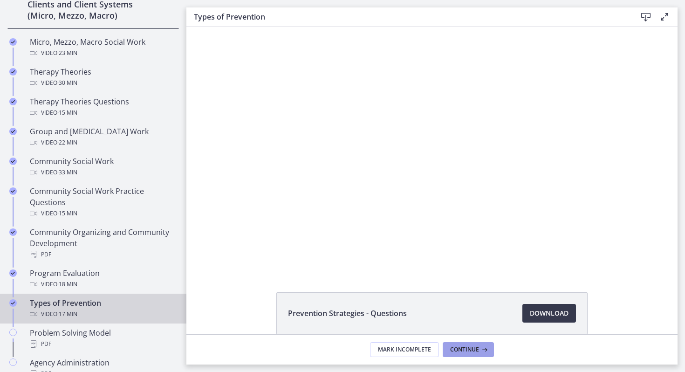
click at [476, 347] on span "Continue" at bounding box center [464, 349] width 29 height 7
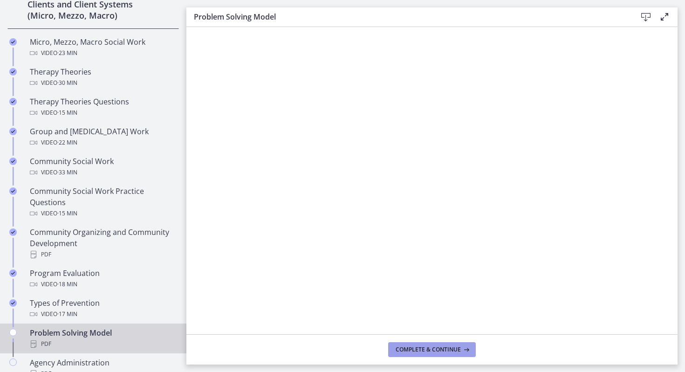
click at [413, 346] on span "Complete & continue" at bounding box center [428, 349] width 65 height 7
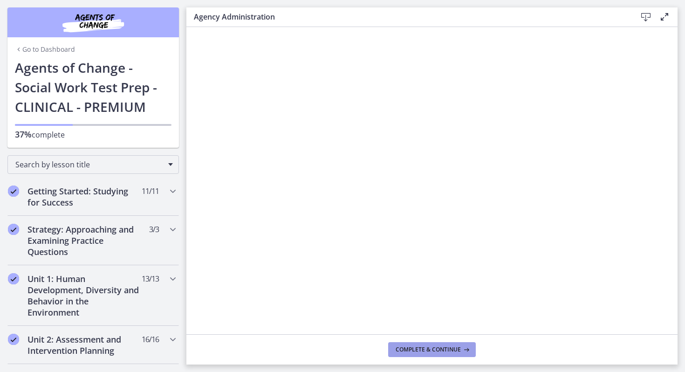
click at [417, 350] on span "Complete & continue" at bounding box center [428, 349] width 65 height 7
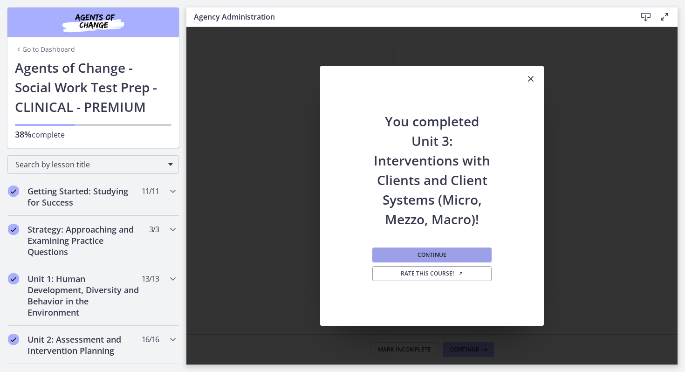
click at [403, 259] on button "Continue" at bounding box center [431, 254] width 119 height 15
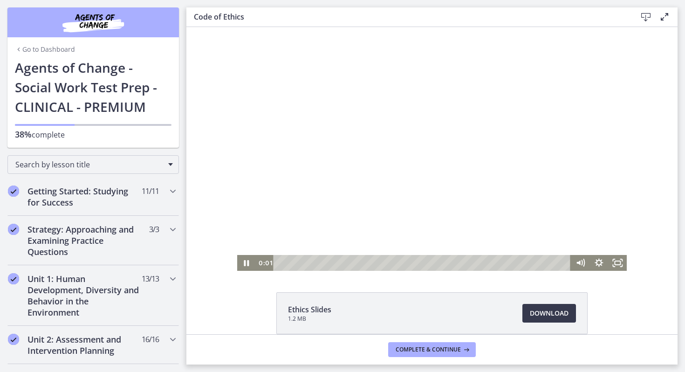
click at [335, 190] on div at bounding box center [432, 149] width 390 height 244
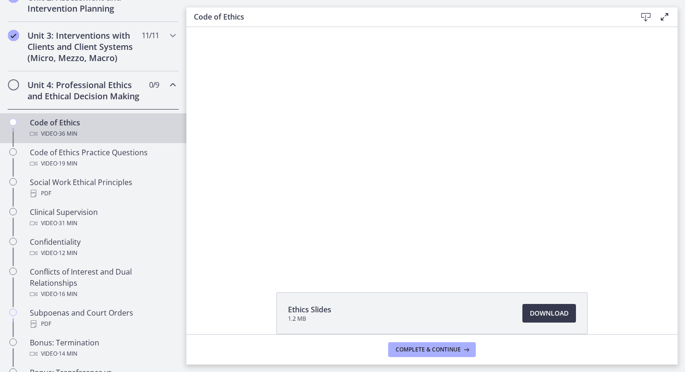
scroll to position [329, 0]
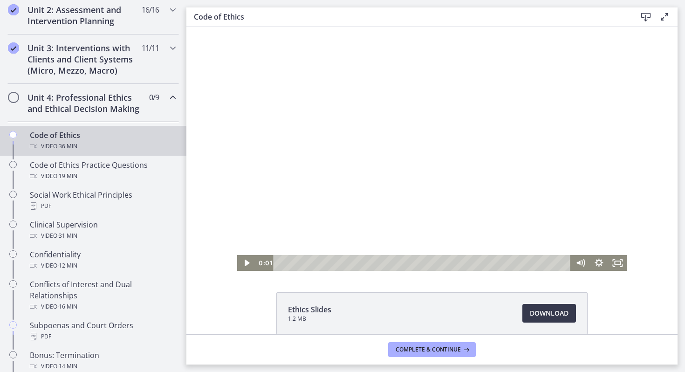
click at [287, 263] on div "Playbar" at bounding box center [423, 263] width 286 height 16
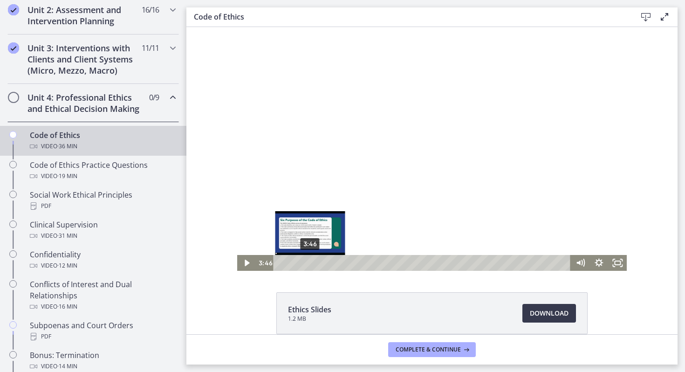
click at [310, 264] on div "3:46" at bounding box center [423, 263] width 286 height 16
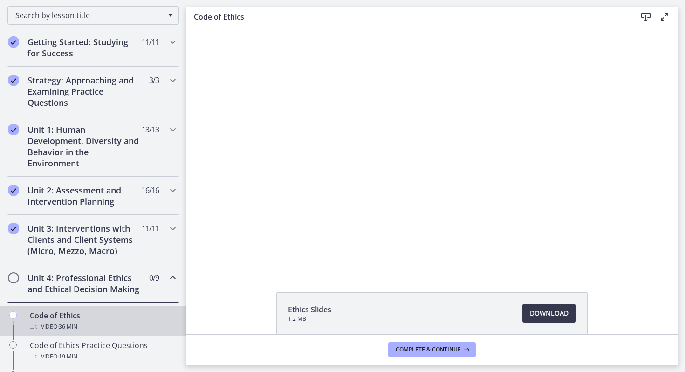
scroll to position [0, 0]
